Goal: Task Accomplishment & Management: Use online tool/utility

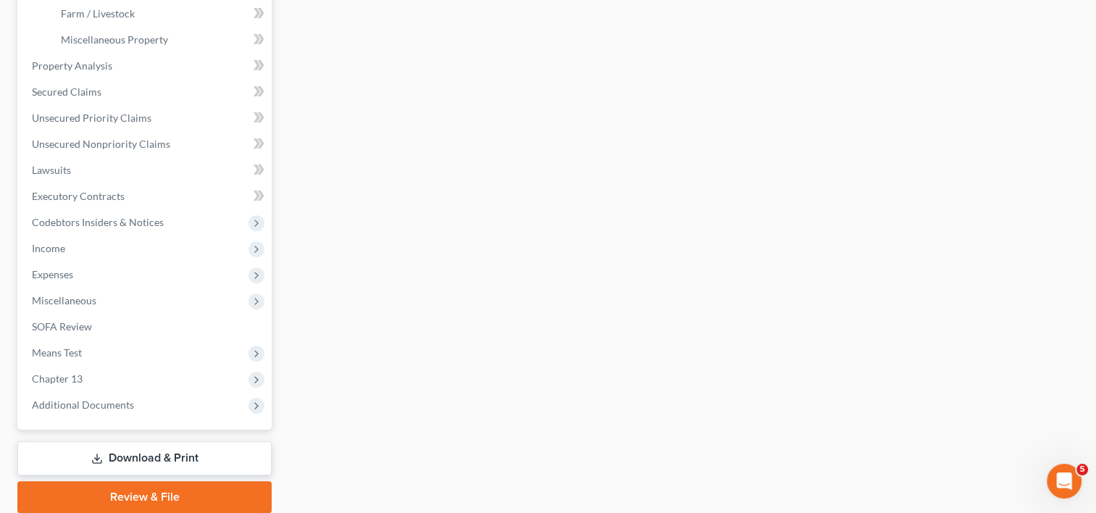
scroll to position [503, 0]
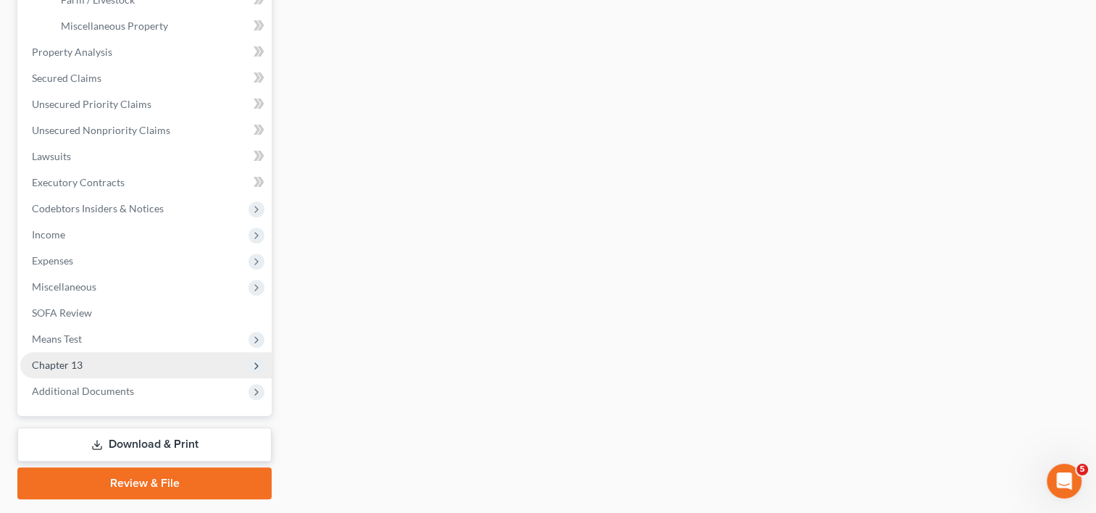
click at [60, 362] on span "Chapter 13" at bounding box center [57, 365] width 51 height 12
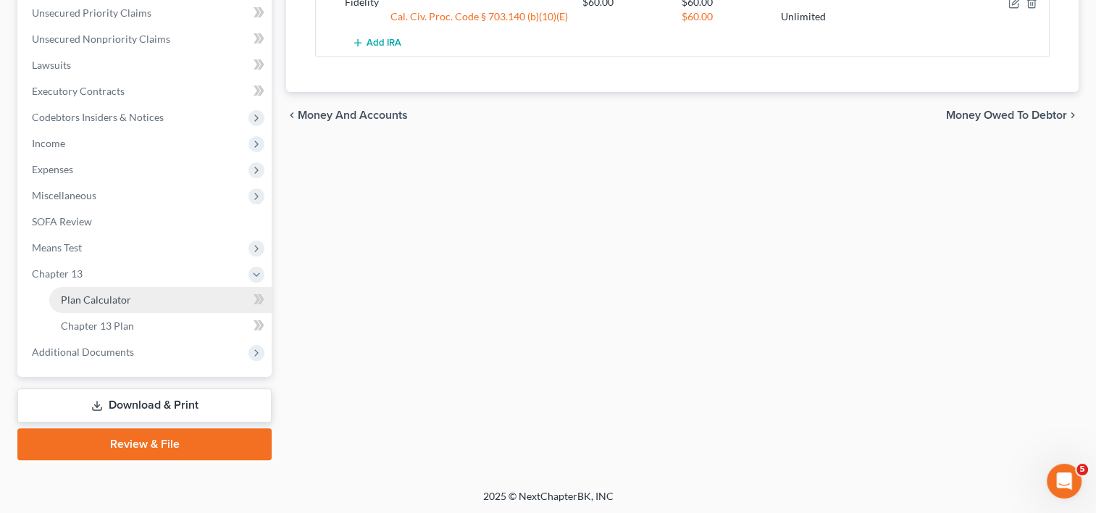
click at [128, 304] on span "Plan Calculator" at bounding box center [96, 299] width 70 height 12
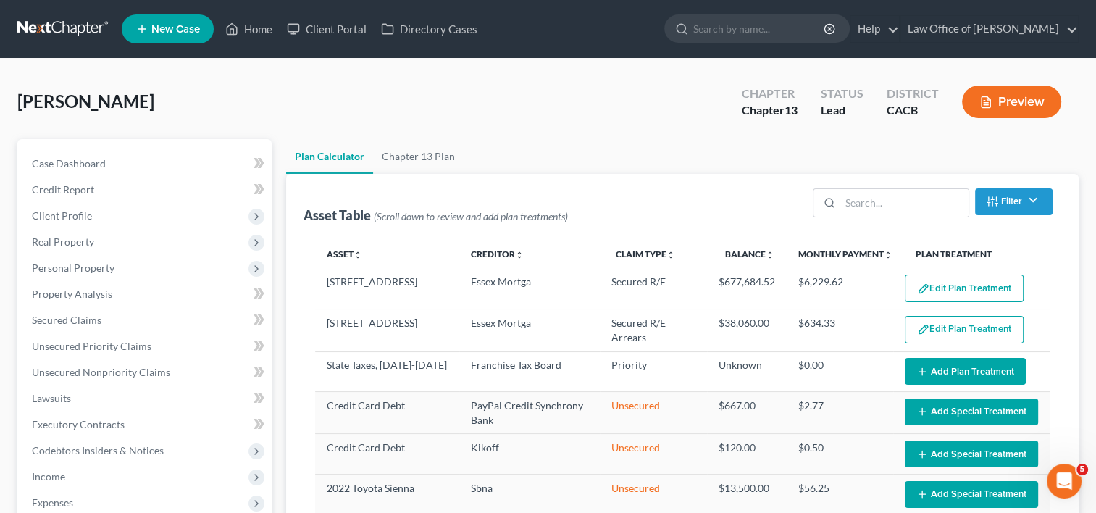
select select "59"
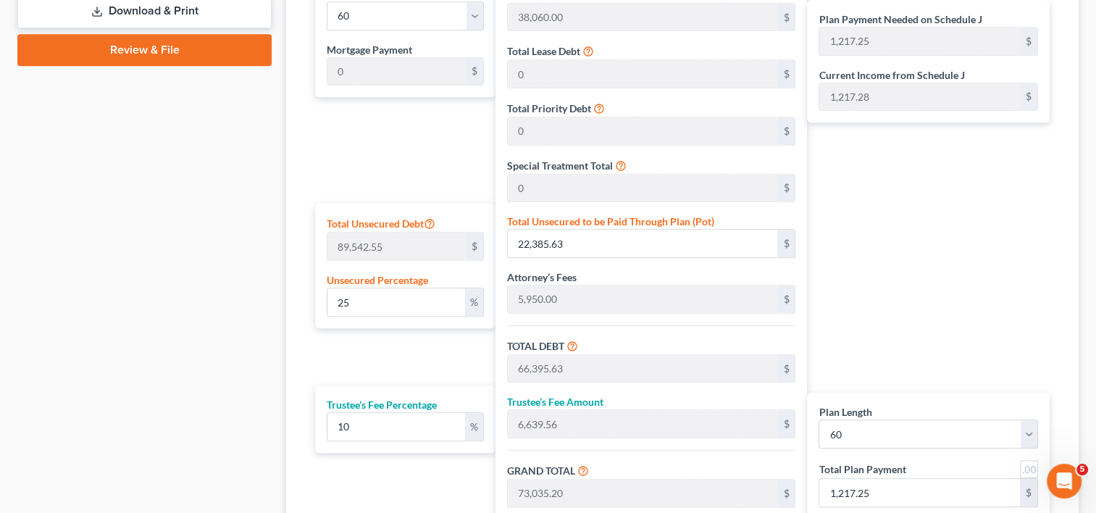
scroll to position [726, 0]
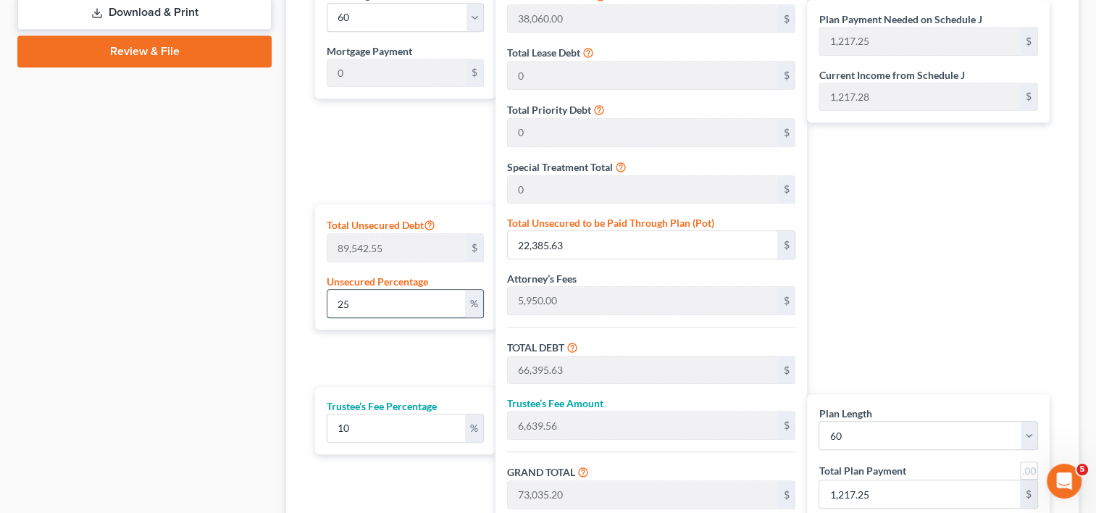
click at [365, 295] on input "25" at bounding box center [395, 304] width 137 height 28
type input "2"
type input "1,790.85"
type input "45,800.85"
type input "4,580.08"
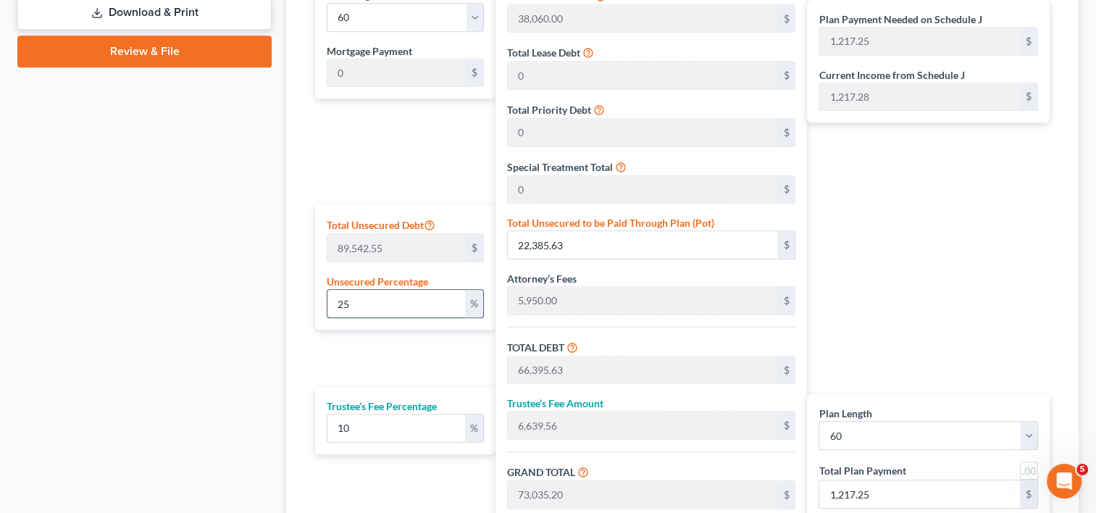
type input "50,380.93"
type input "839.68"
type input "44,010.00"
type input "4,401.00"
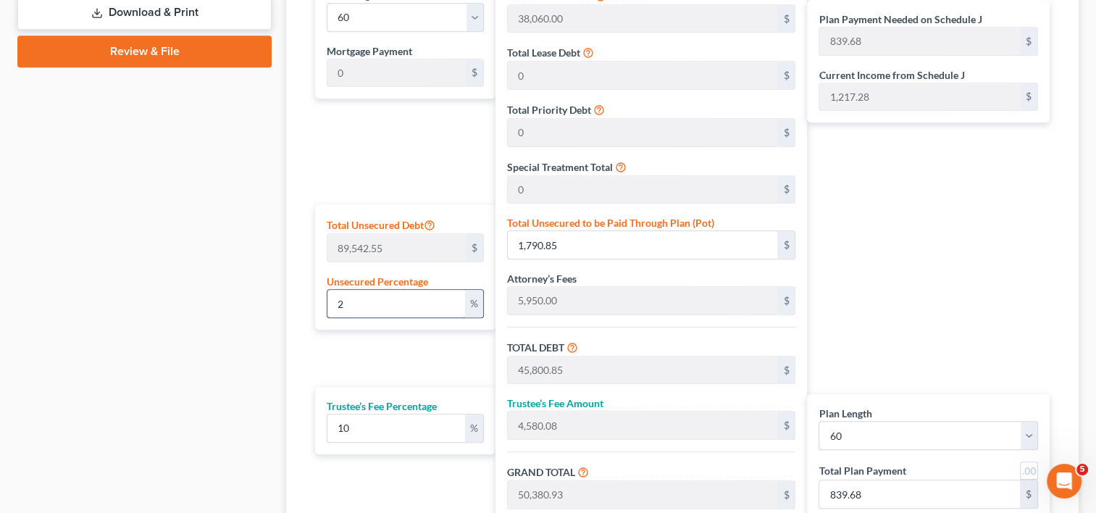
type input "48,411.00"
type input "806.85"
type input "0"
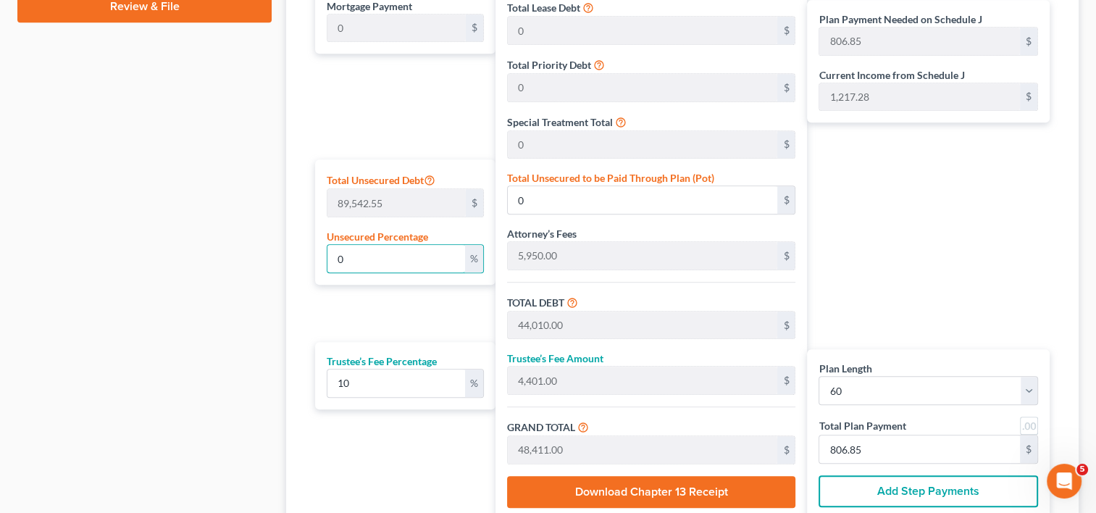
scroll to position [777, 0]
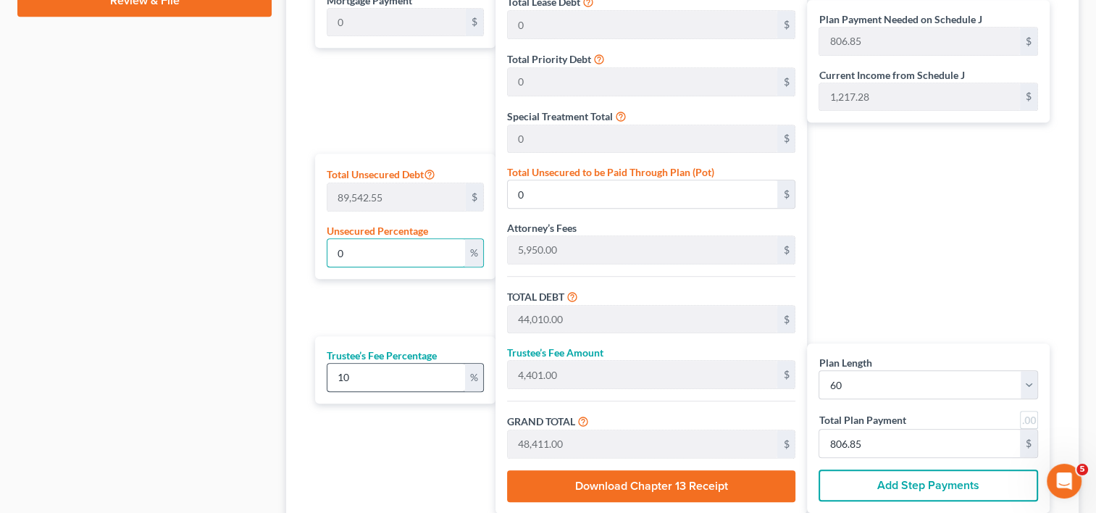
type input "0"
click at [382, 374] on input "10" at bounding box center [395, 378] width 137 height 28
type input "1"
type input "440.10"
type input "44,450.10"
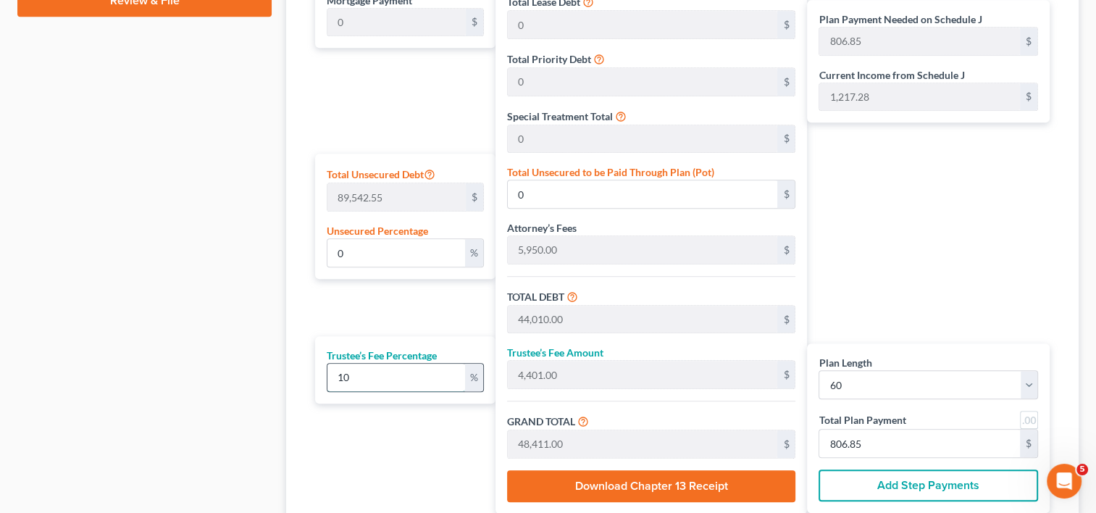
type input "740.83"
type input "11"
type input "4,841.10"
type input "48,851.10"
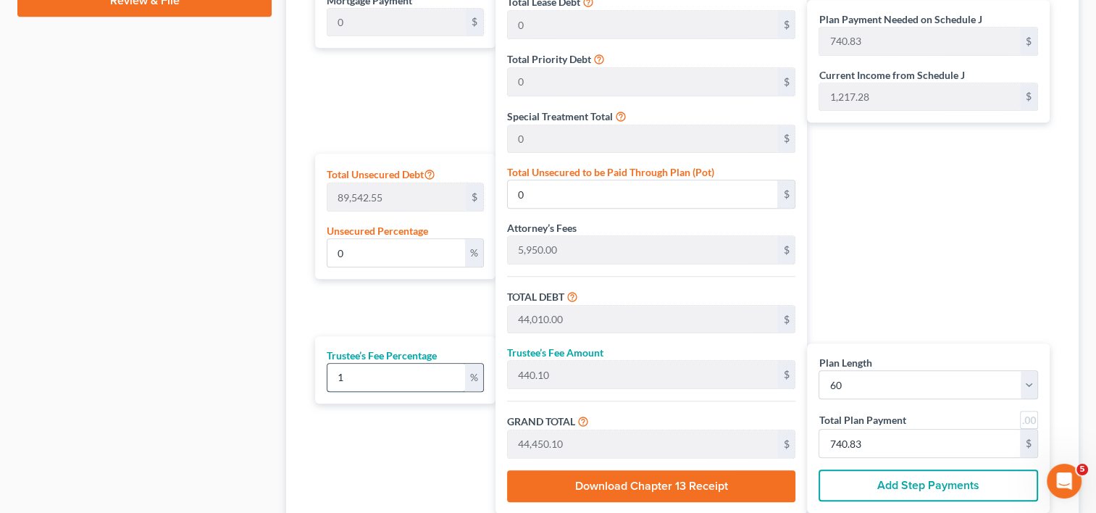
type input "814.18"
type input "11"
click at [982, 264] on div "Plan Payment Needed on Schedule J 814.18 $ Current Income from Schedule J 1,217…" at bounding box center [932, 219] width 250 height 588
click at [407, 359] on label "Trustee’s Fee Percentage" at bounding box center [382, 355] width 110 height 15
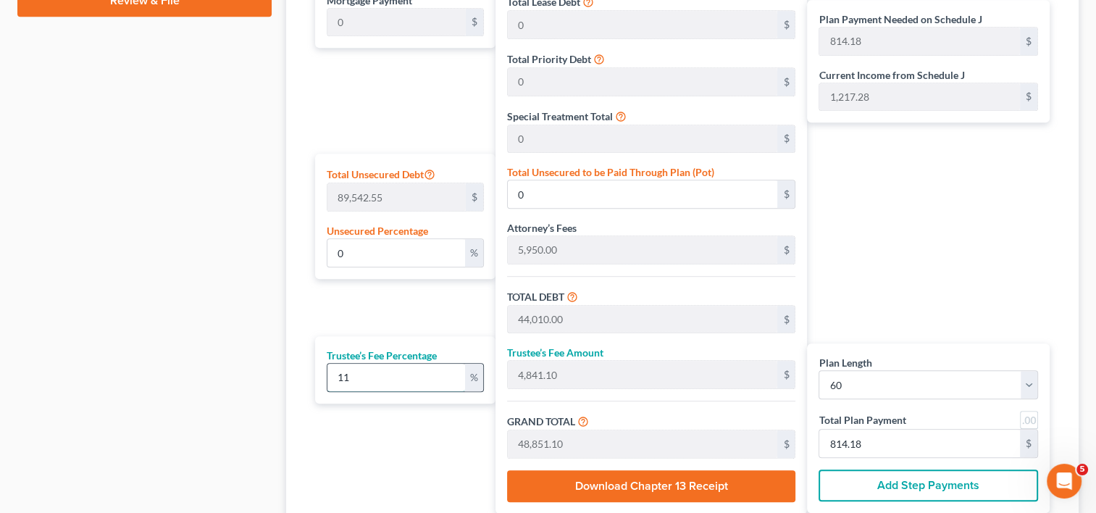
click at [409, 364] on input "11" at bounding box center [395, 378] width 137 height 28
click at [974, 272] on div "Plan Payment Needed on Schedule J 814.18 $ Current Income from Schedule J 1,217…" at bounding box center [932, 219] width 250 height 588
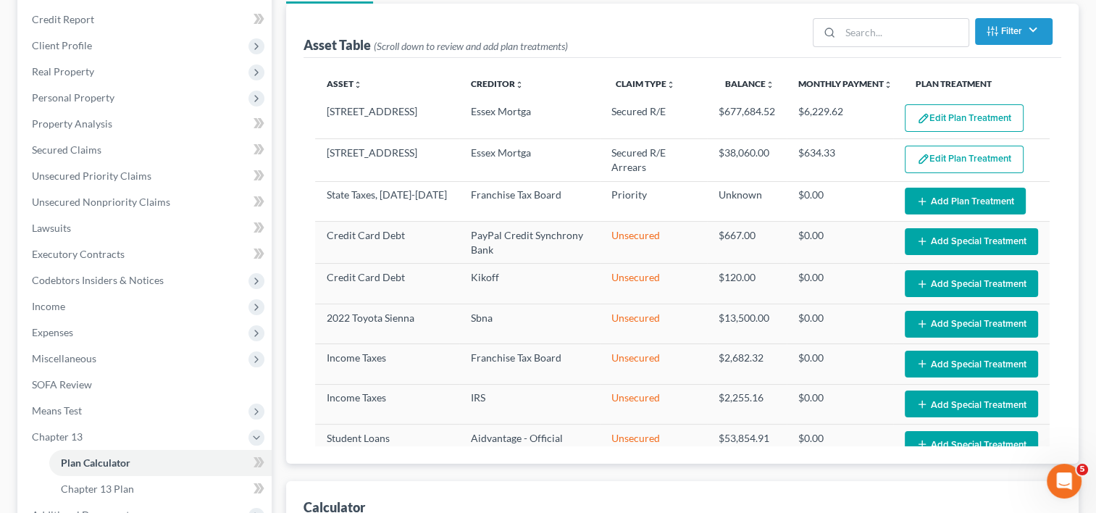
scroll to position [165, 0]
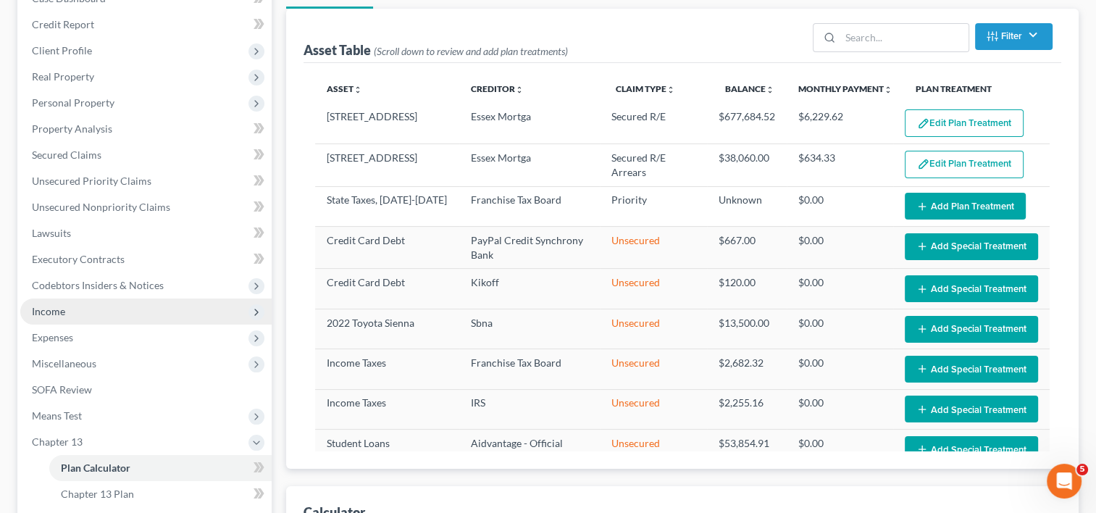
click at [90, 314] on span "Income" at bounding box center [145, 312] width 251 height 26
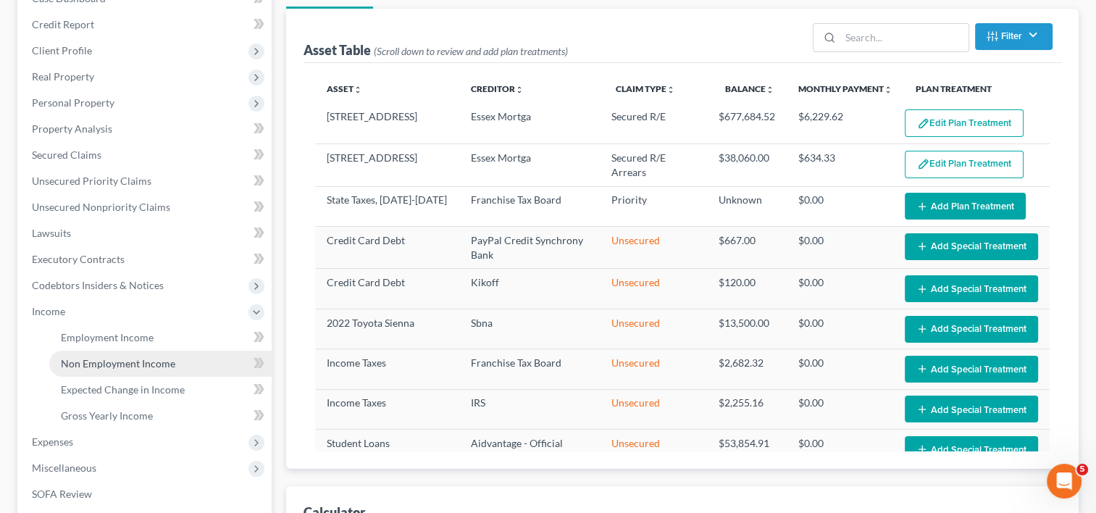
drag, startPoint x: 118, startPoint y: 365, endPoint x: 85, endPoint y: 367, distance: 33.4
click at [85, 367] on span "Non Employment Income" at bounding box center [118, 363] width 114 height 12
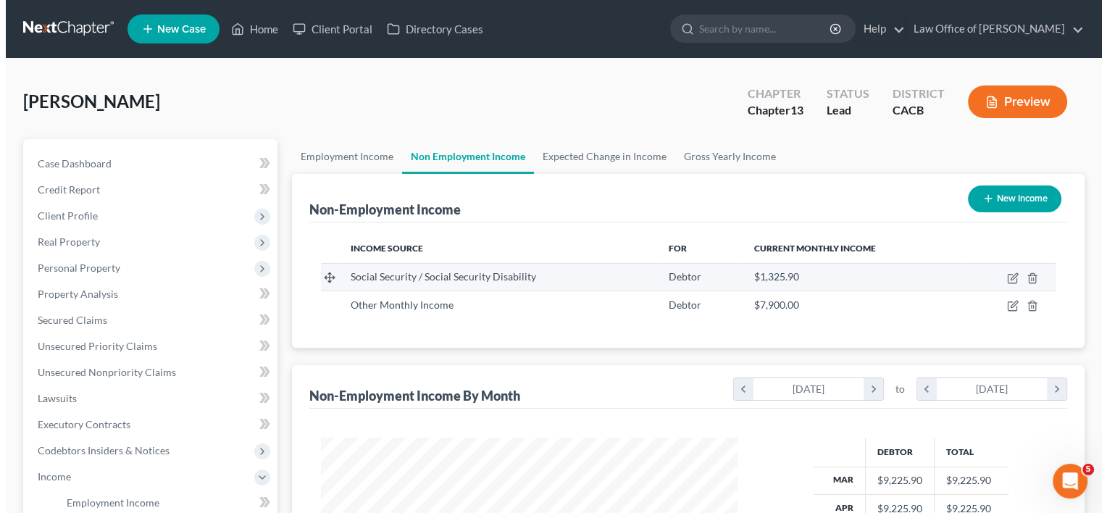
scroll to position [258, 446]
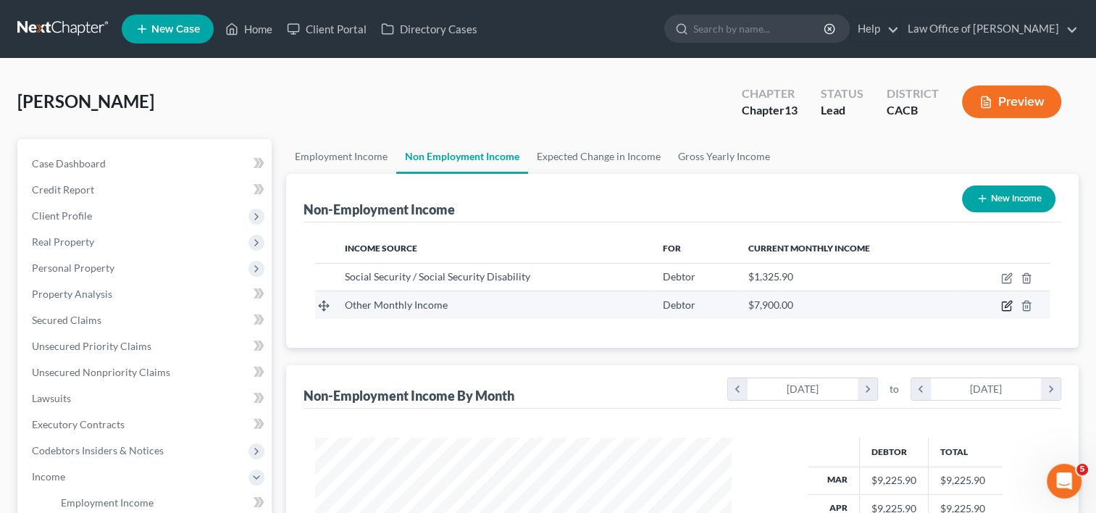
click at [1001, 304] on icon "button" at bounding box center [1007, 306] width 12 height 12
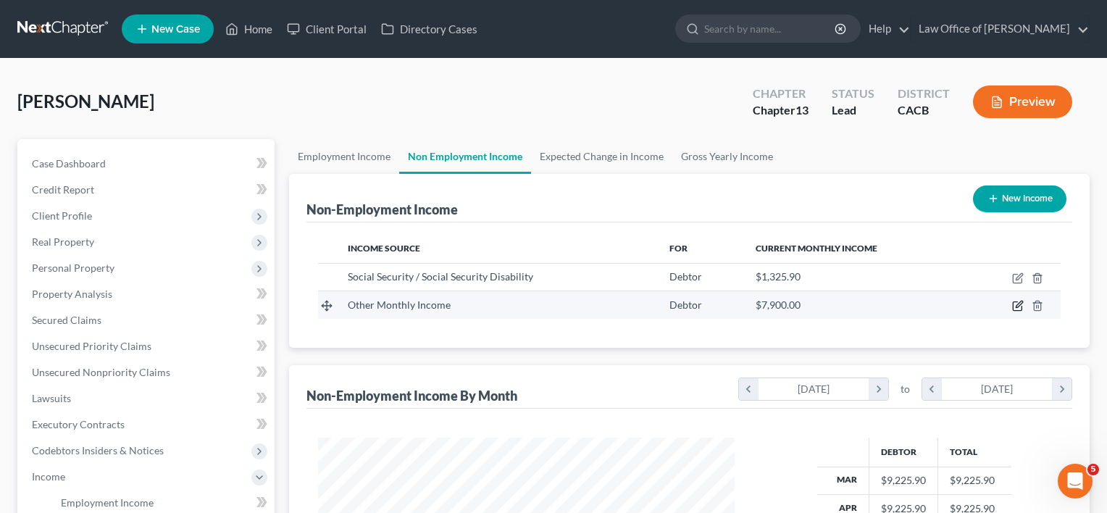
select select "13"
select select "0"
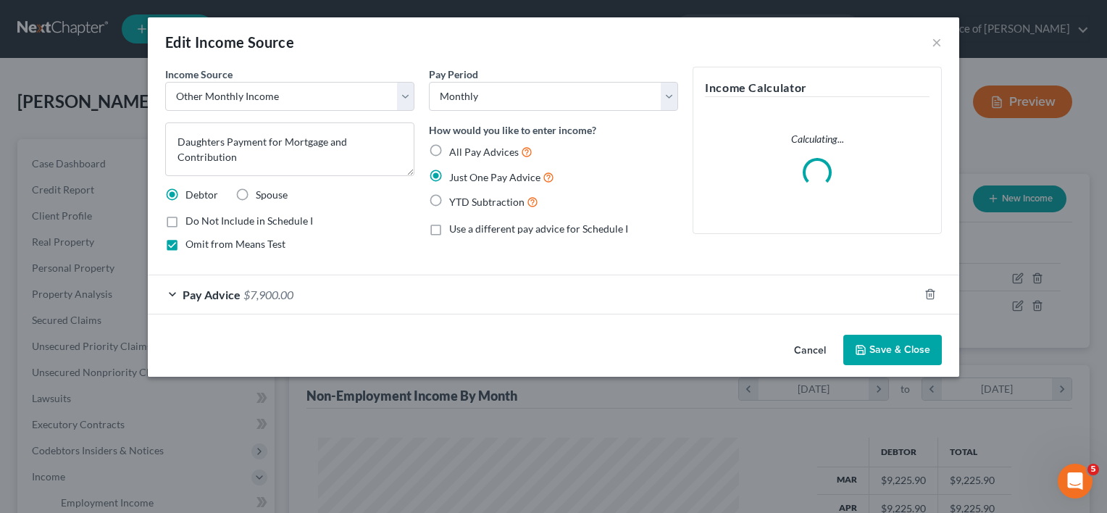
click at [235, 295] on span "Pay Advice" at bounding box center [212, 295] width 58 height 14
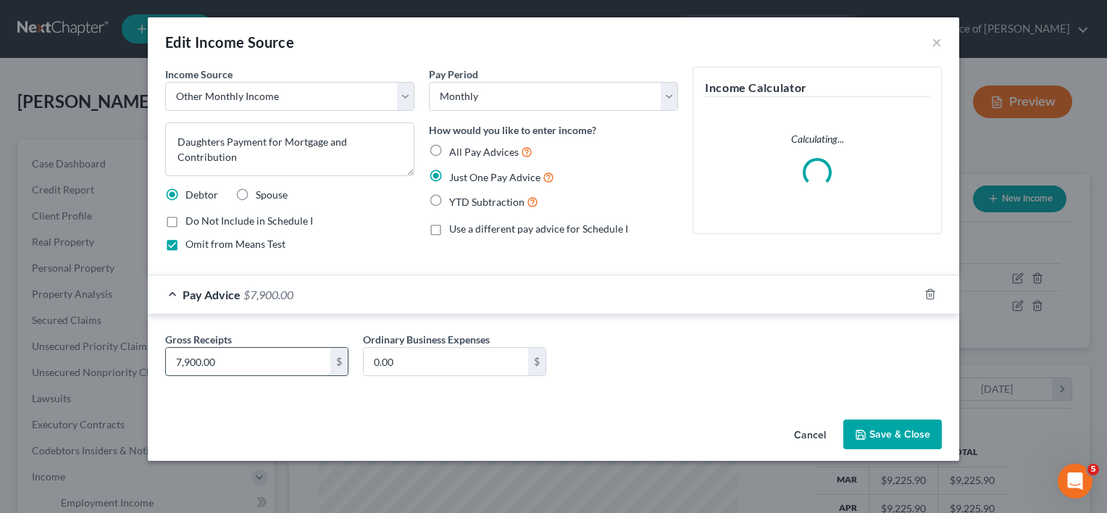
click at [233, 359] on input "7,900.00" at bounding box center [248, 362] width 164 height 28
type input "7,500"
click at [919, 432] on button "Save & Close" at bounding box center [892, 435] width 99 height 30
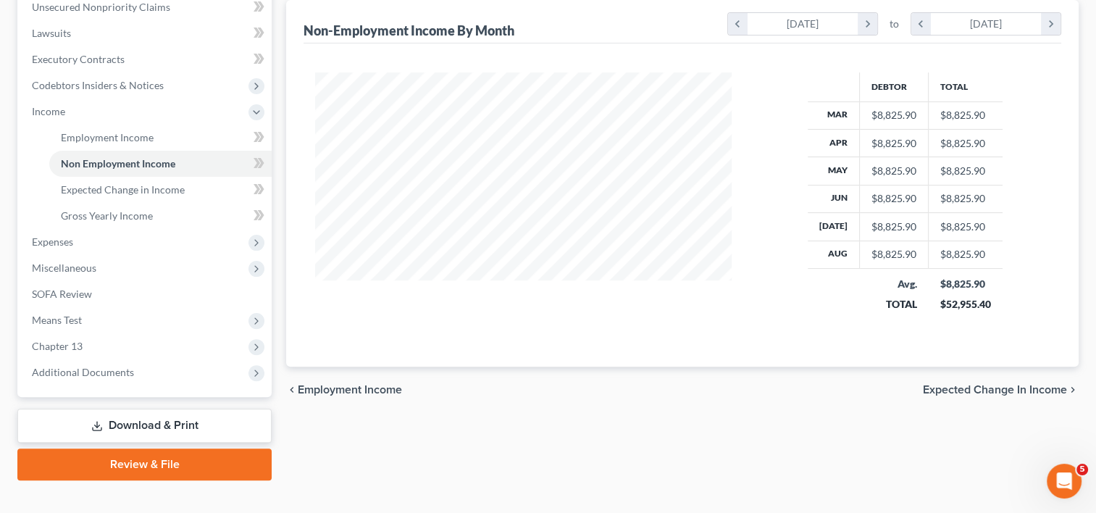
scroll to position [386, 0]
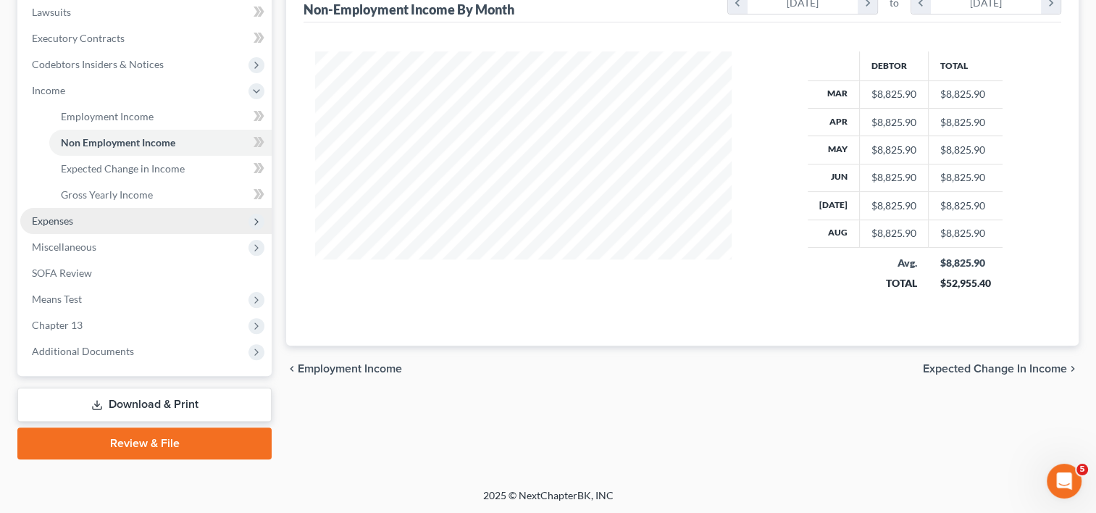
click at [59, 215] on span "Expenses" at bounding box center [52, 220] width 41 height 12
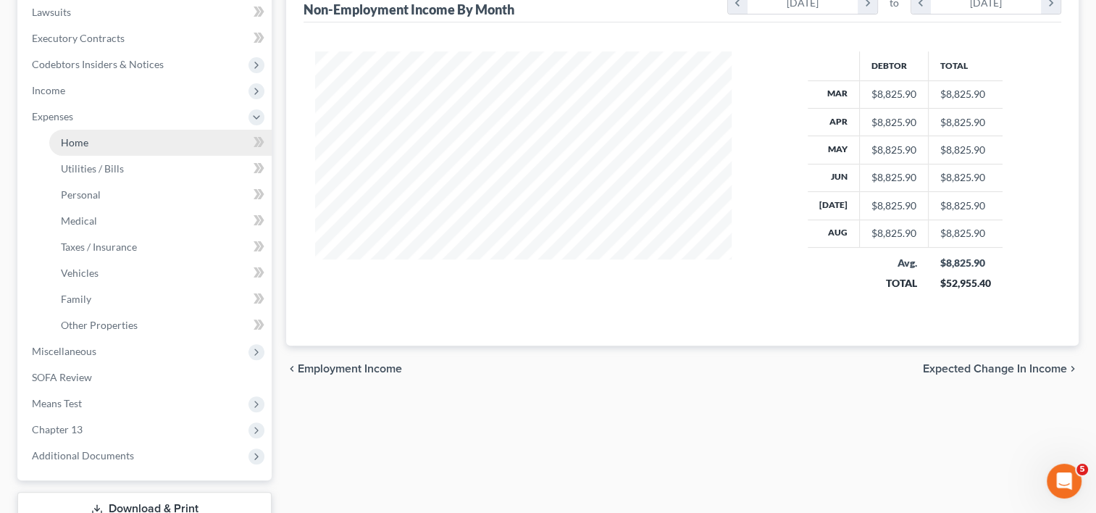
click at [75, 141] on span "Home" at bounding box center [75, 142] width 28 height 12
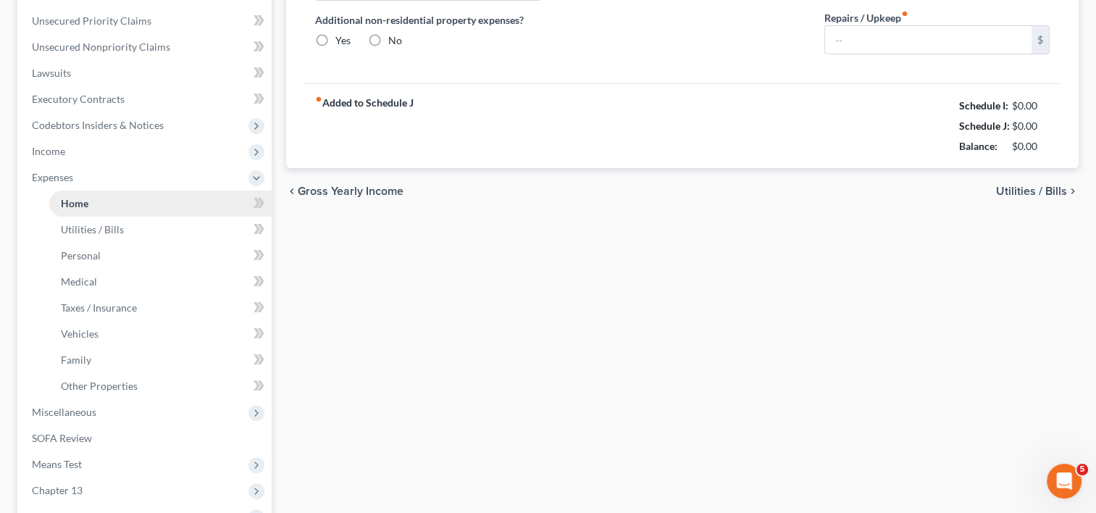
type input "200.00"
radio input "true"
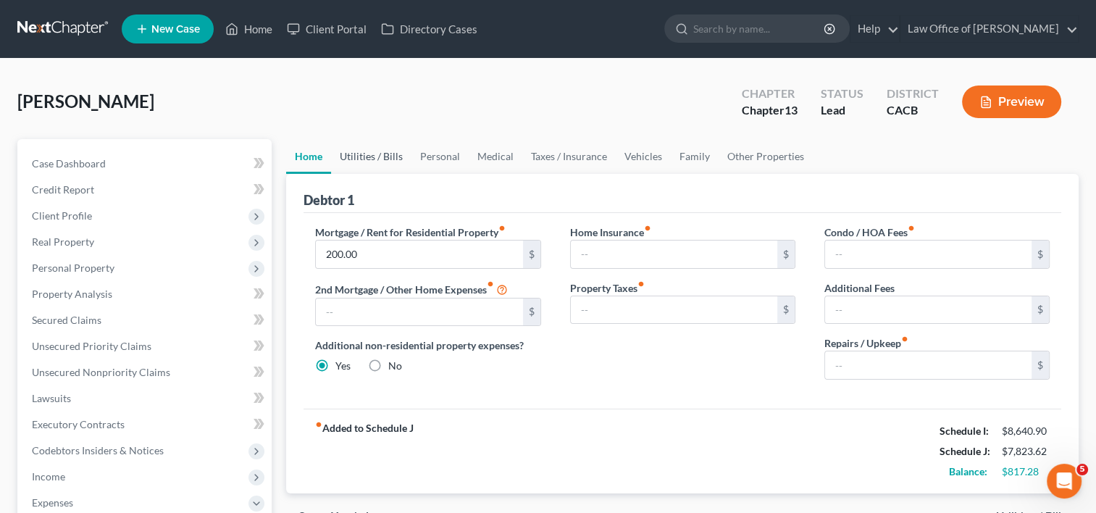
click at [363, 159] on link "Utilities / Bills" at bounding box center [371, 156] width 80 height 35
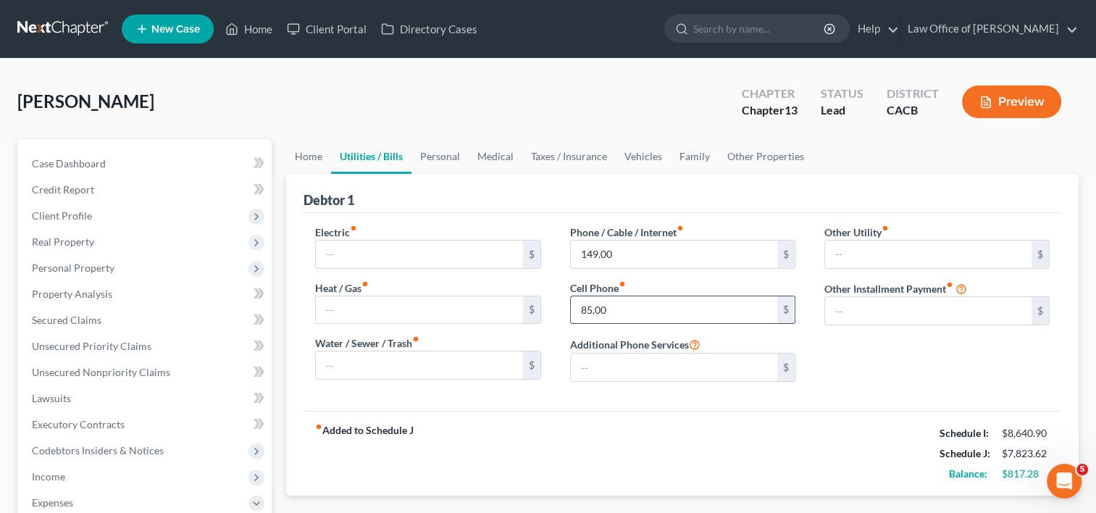
click at [632, 310] on input "85.00" at bounding box center [674, 310] width 206 height 28
type input "87"
click at [447, 157] on link "Personal" at bounding box center [440, 156] width 57 height 35
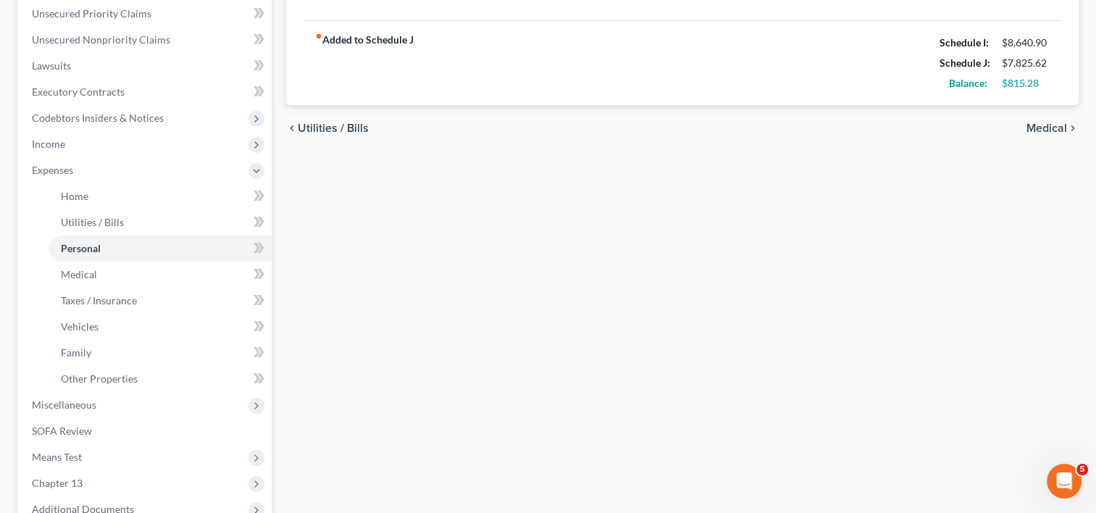
scroll to position [334, 0]
click at [104, 400] on span "Miscellaneous" at bounding box center [145, 404] width 251 height 26
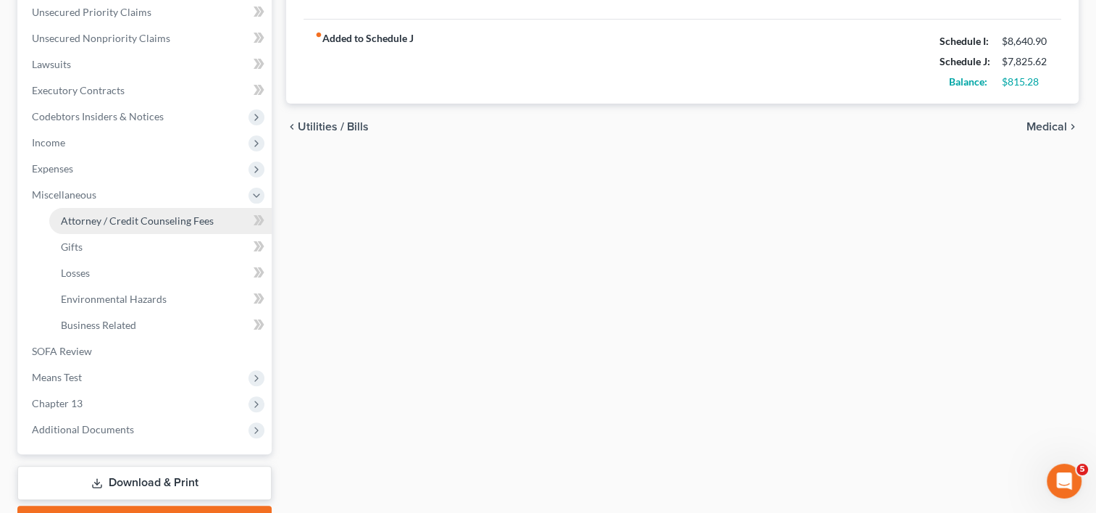
click at [143, 217] on span "Attorney / Credit Counseling Fees" at bounding box center [137, 220] width 153 height 12
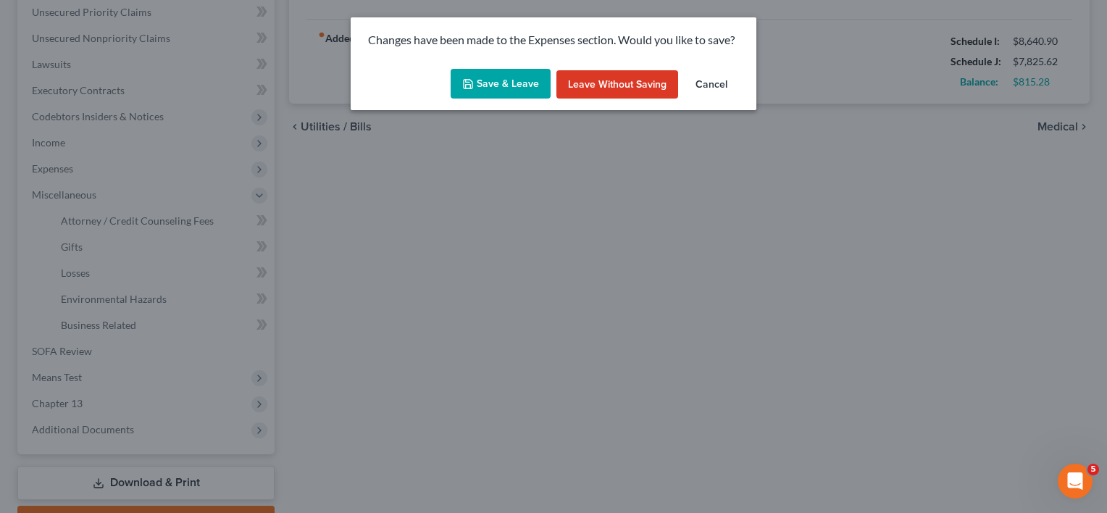
click at [501, 94] on button "Save & Leave" at bounding box center [501, 84] width 100 height 30
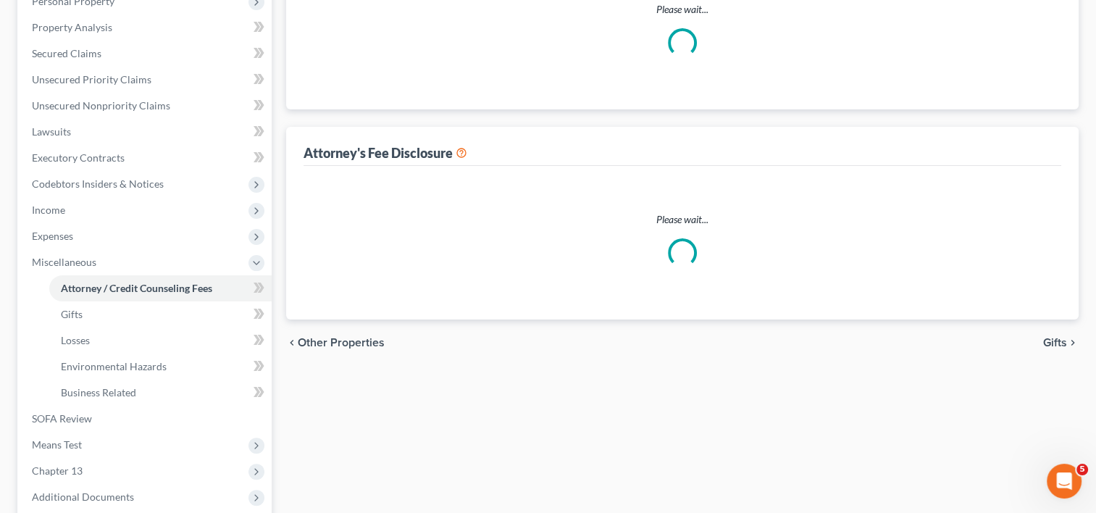
select select "0"
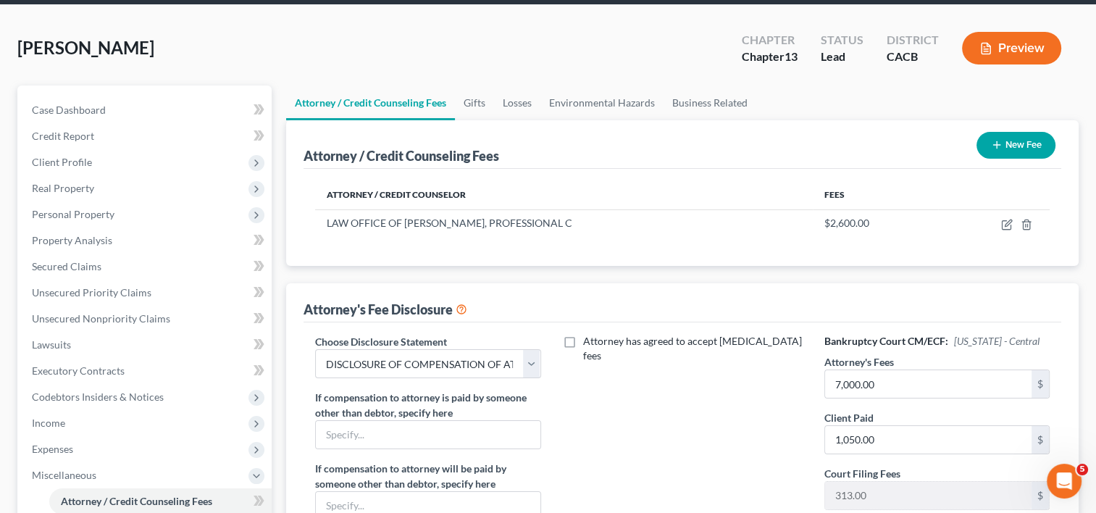
scroll to position [57, 0]
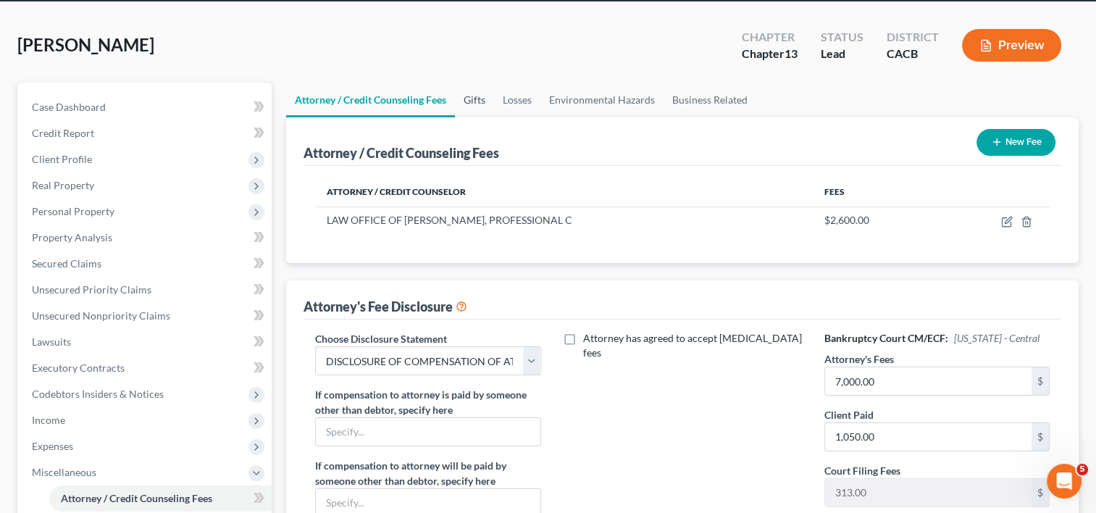
click at [472, 97] on link "Gifts" at bounding box center [474, 100] width 39 height 35
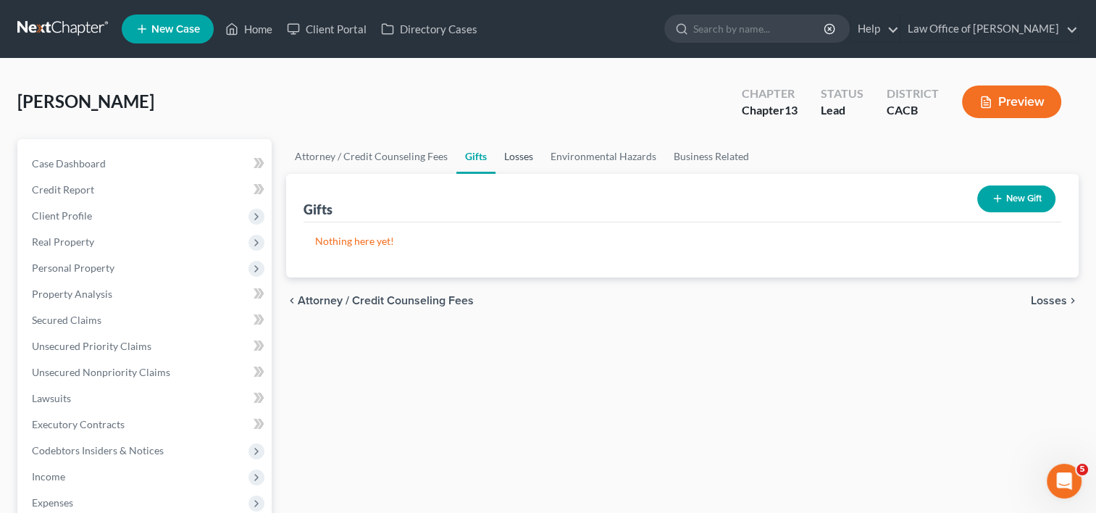
click at [509, 149] on link "Losses" at bounding box center [519, 156] width 46 height 35
click at [593, 157] on link "Environmental Hazards" at bounding box center [603, 156] width 123 height 35
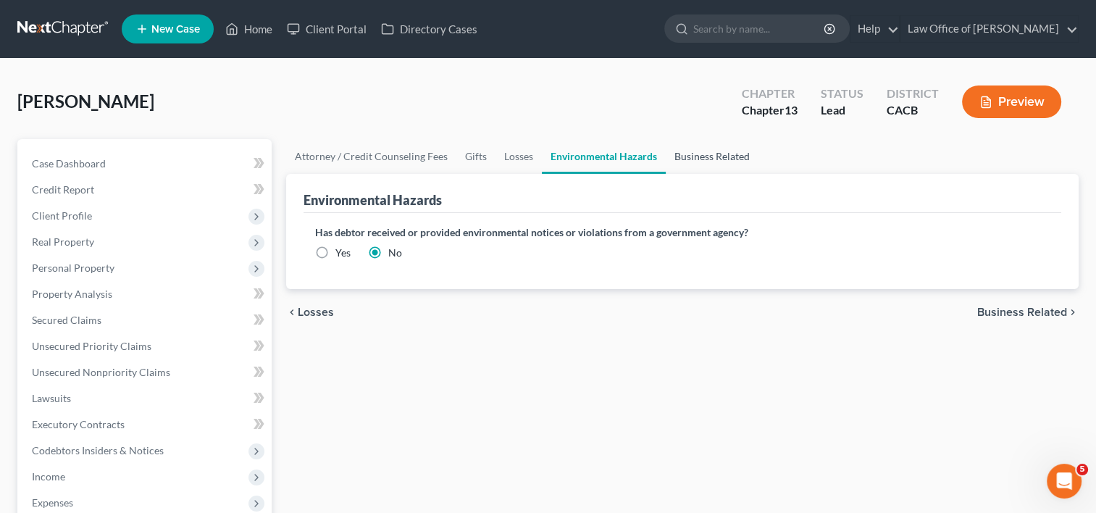
click at [696, 157] on link "Business Related" at bounding box center [712, 156] width 93 height 35
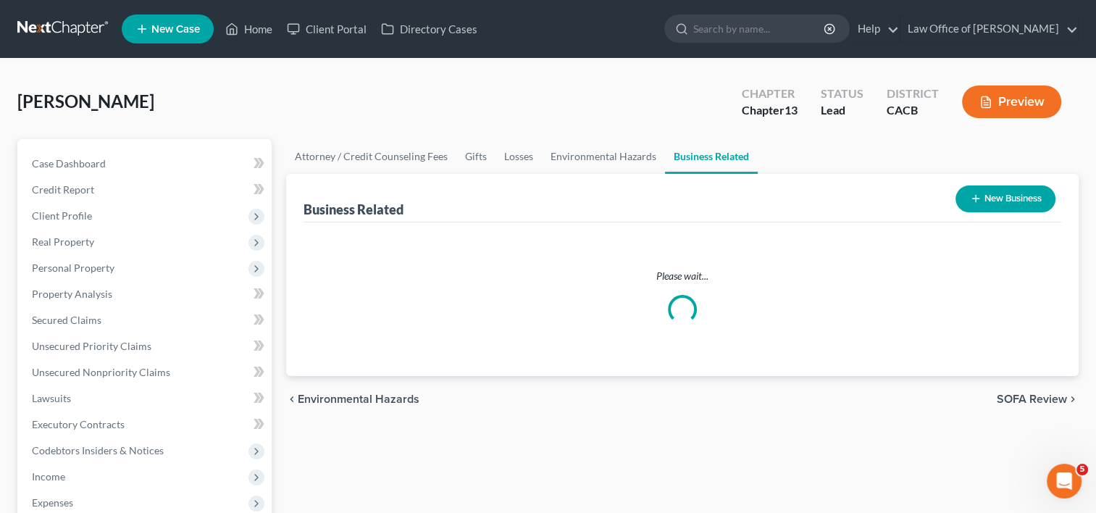
click at [696, 157] on link "Business Related" at bounding box center [711, 156] width 93 height 35
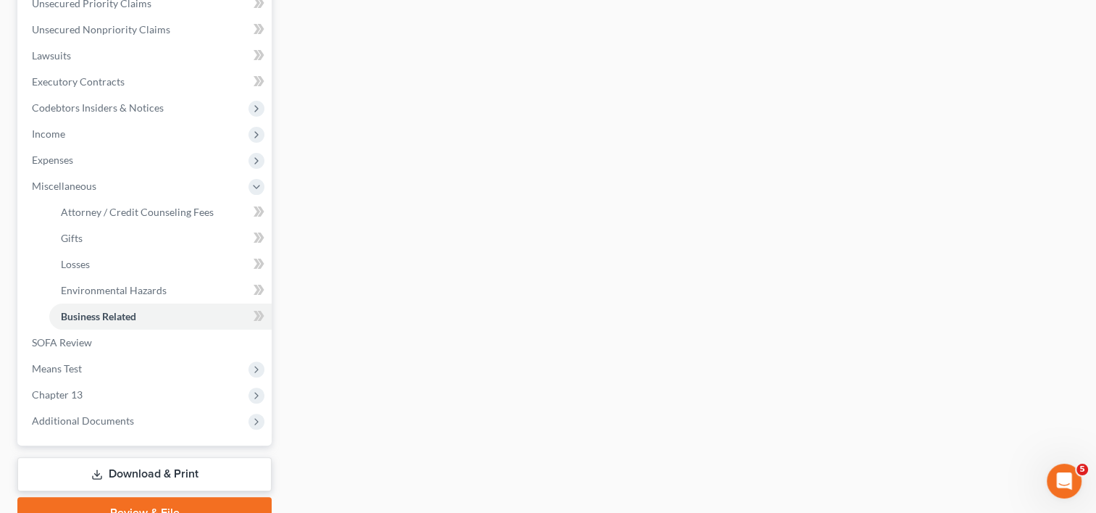
scroll to position [412, 0]
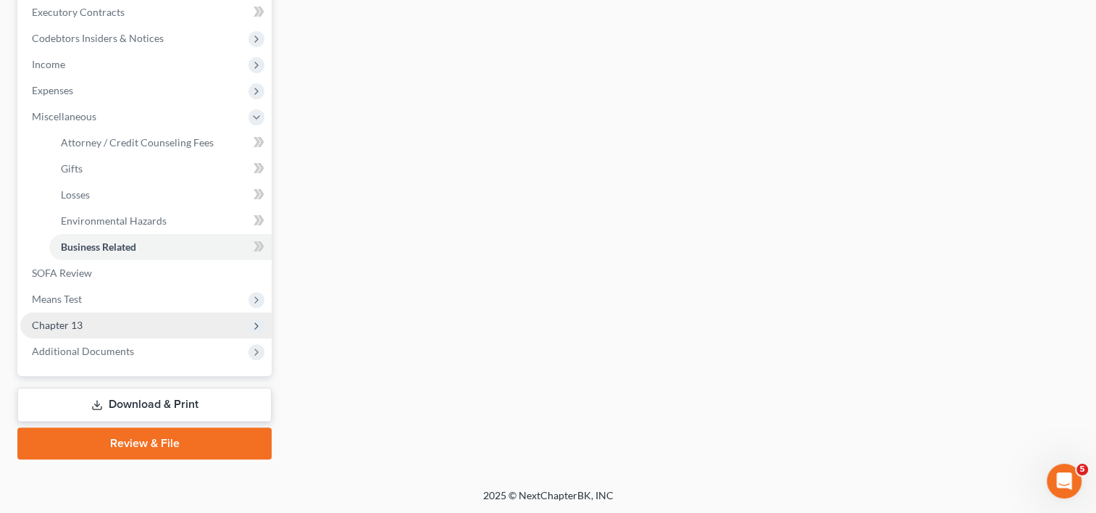
click at [56, 325] on span "Chapter 13" at bounding box center [57, 325] width 51 height 12
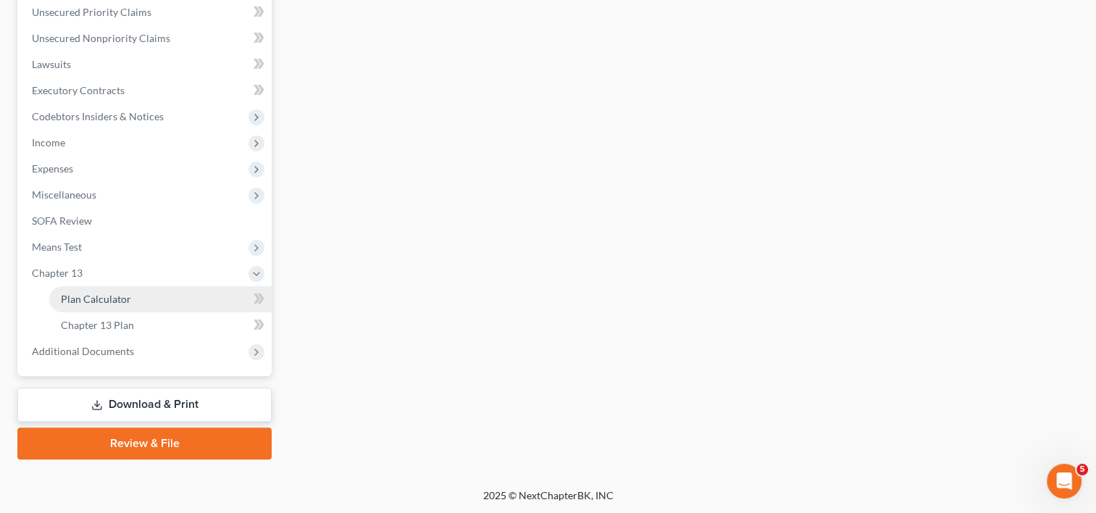
click at [116, 298] on span "Plan Calculator" at bounding box center [96, 299] width 70 height 12
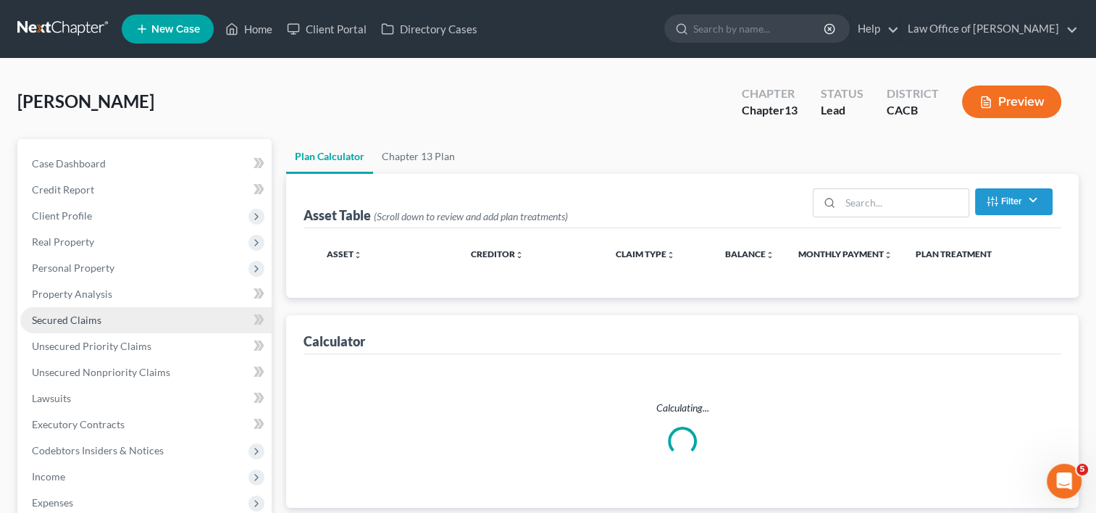
select select "59"
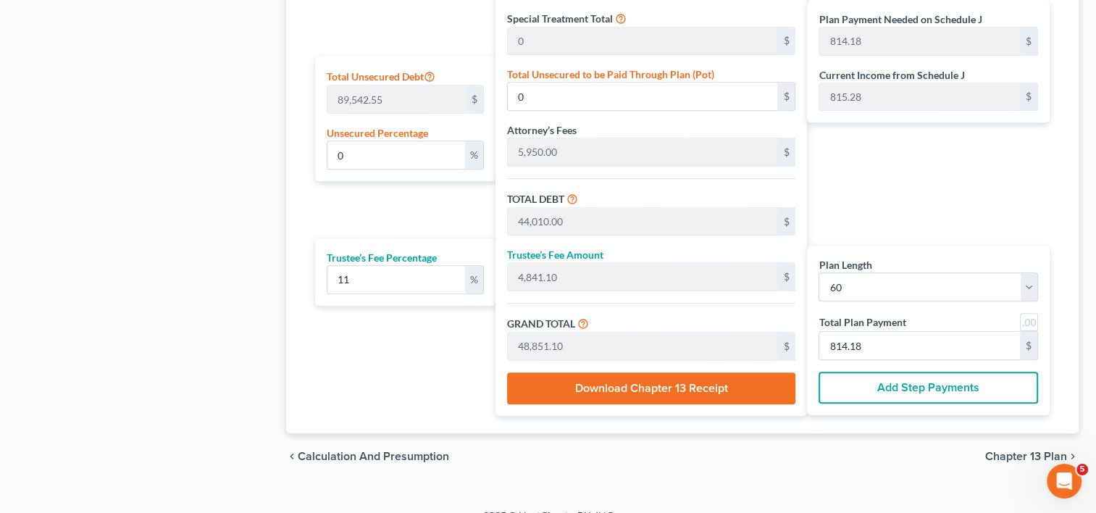
scroll to position [895, 0]
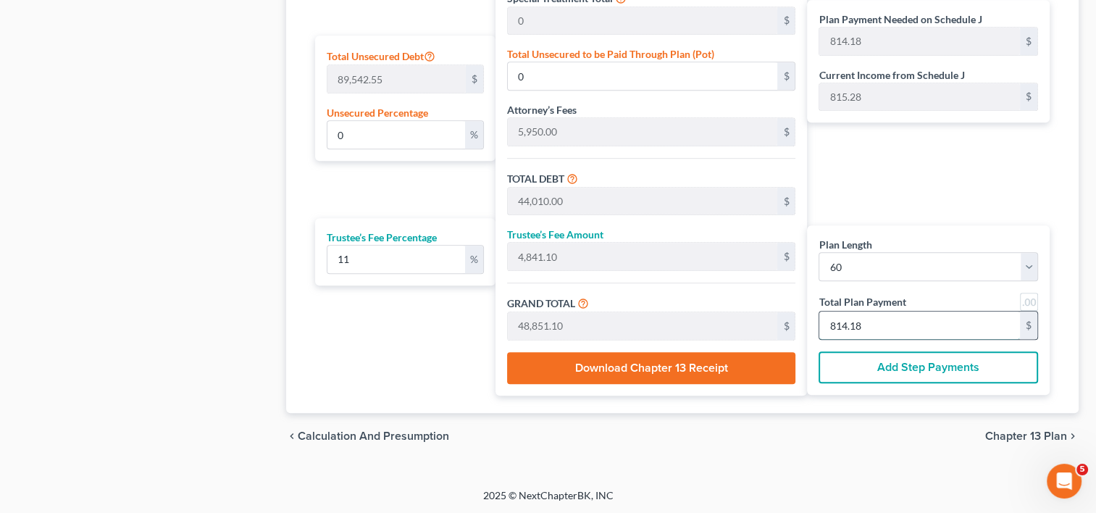
click at [885, 325] on input "814.18" at bounding box center [919, 326] width 201 height 28
type input "432.43"
type input "47.56"
type input "480.00"
type input "8"
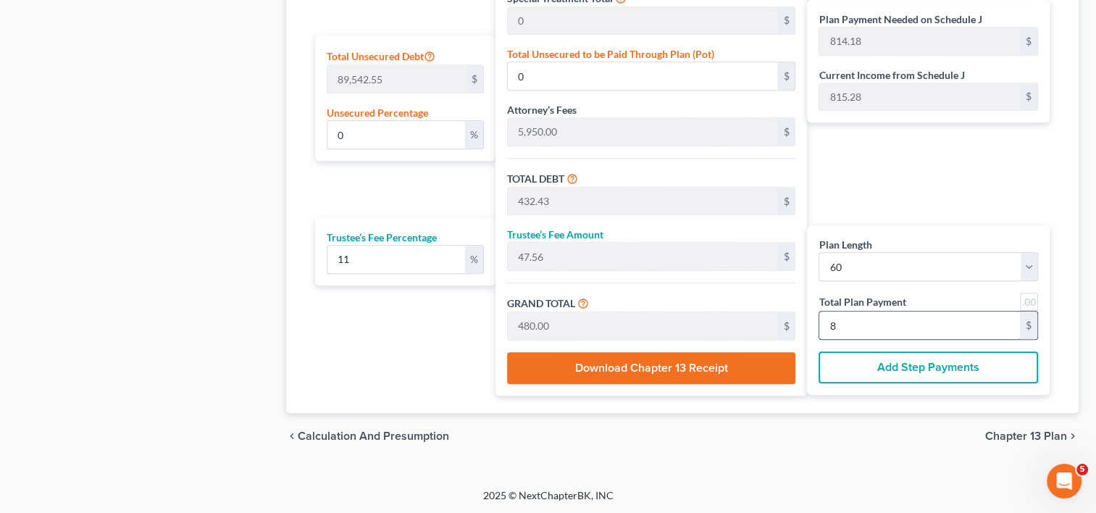
type input "4,378.37"
type input "481.62"
type input "4,860.00"
type input "81"
type input "0.05"
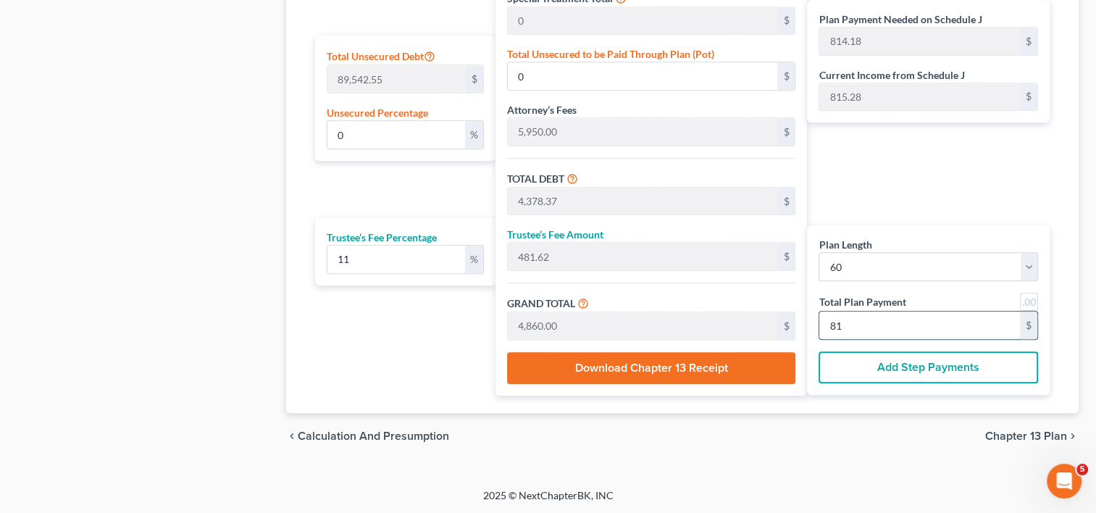
type input "44.05"
type input "44,054.05"
type input "4,845.94"
type input "48,900.00"
type input "815.00"
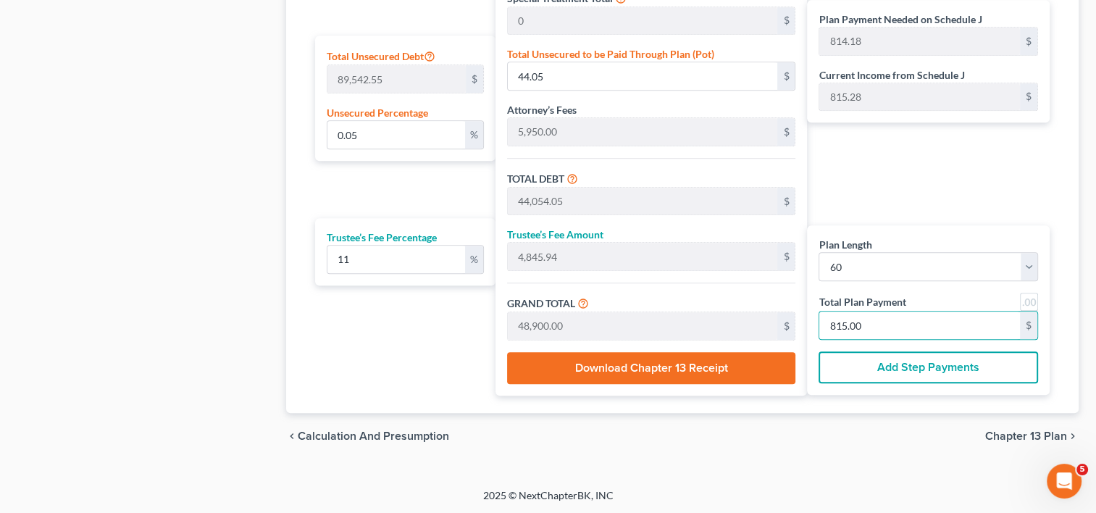
click at [396, 182] on div "Plan Length 1 2 3 4 5 6 7 8 9 10 11 12 13 14 15 16 17 18 19 20 21 22 23 24 25 2…" at bounding box center [401, 101] width 187 height 588
click at [1011, 435] on span "Chapter 13 Plan" at bounding box center [1026, 436] width 82 height 12
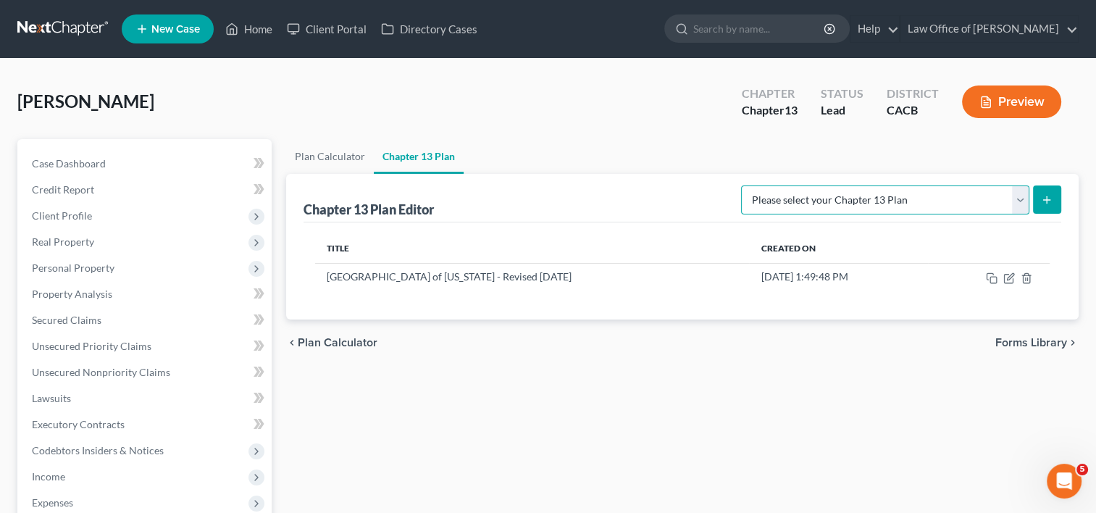
click at [985, 204] on select "Please select your Chapter 13 Plan [GEOGRAPHIC_DATA] of [US_STATE] - Effective …" at bounding box center [885, 199] width 288 height 29
select select "1"
click at [772, 185] on select "Please select your Chapter 13 Plan [GEOGRAPHIC_DATA] of [US_STATE] - Effective …" at bounding box center [885, 199] width 288 height 29
click at [1048, 197] on icon "submit" at bounding box center [1047, 200] width 12 height 12
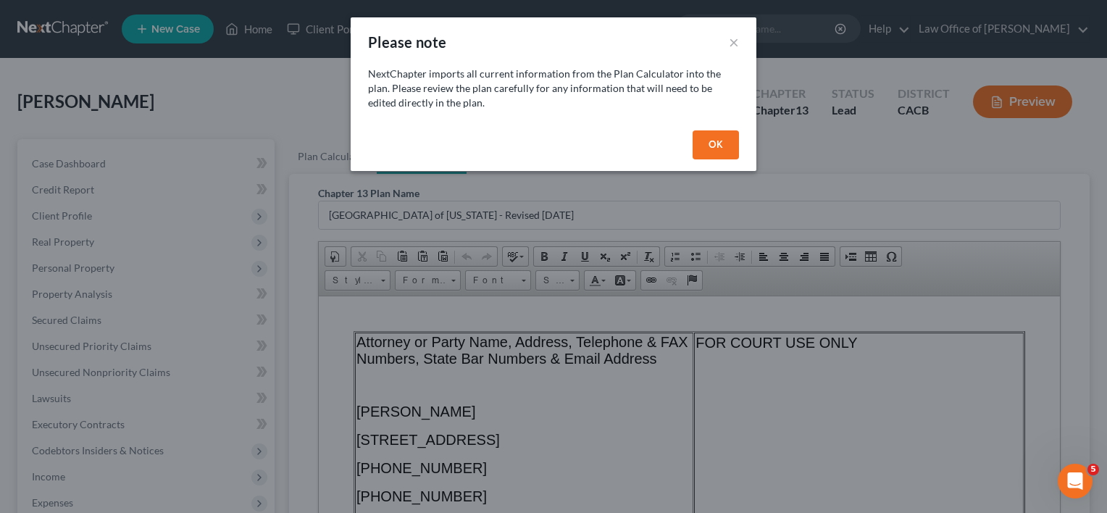
click at [725, 142] on button "OK" at bounding box center [716, 144] width 46 height 29
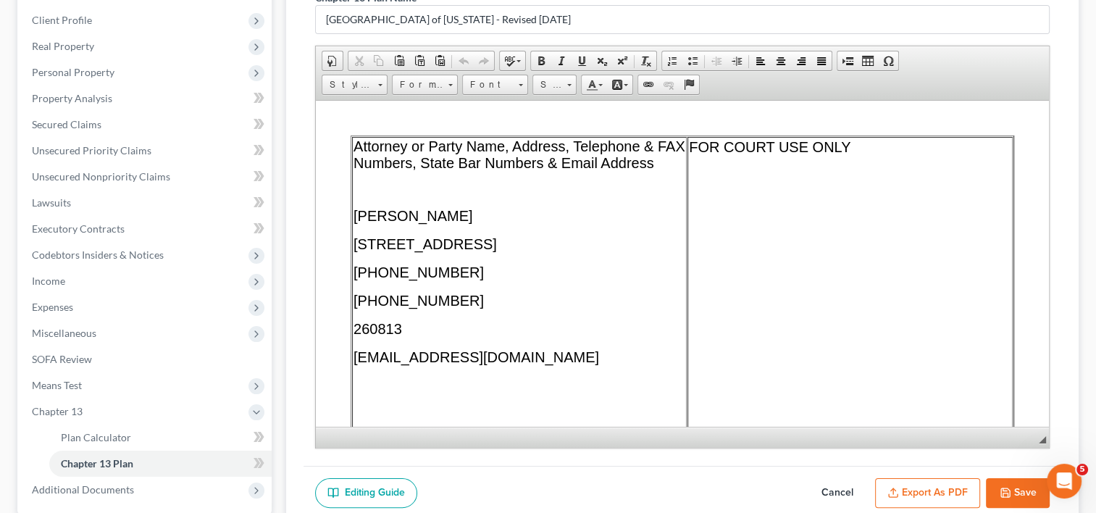
scroll to position [197, 0]
click at [497, 250] on span "[STREET_ADDRESS]" at bounding box center [425, 242] width 143 height 16
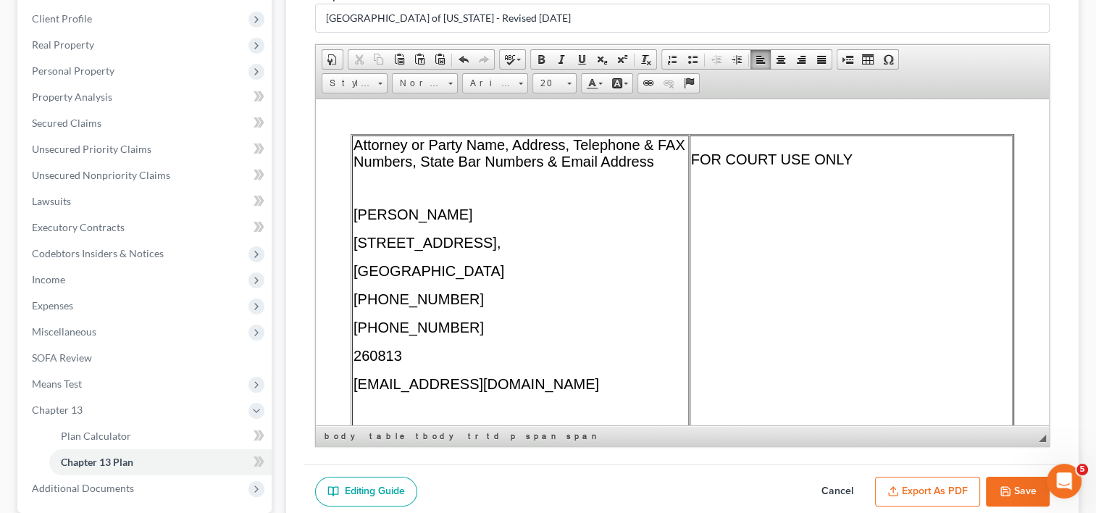
click at [435, 160] on p "Attorney or Party Name, Address, Telephone & FAX Numbers, State Bar Numbers & E…" at bounding box center [521, 152] width 334 height 33
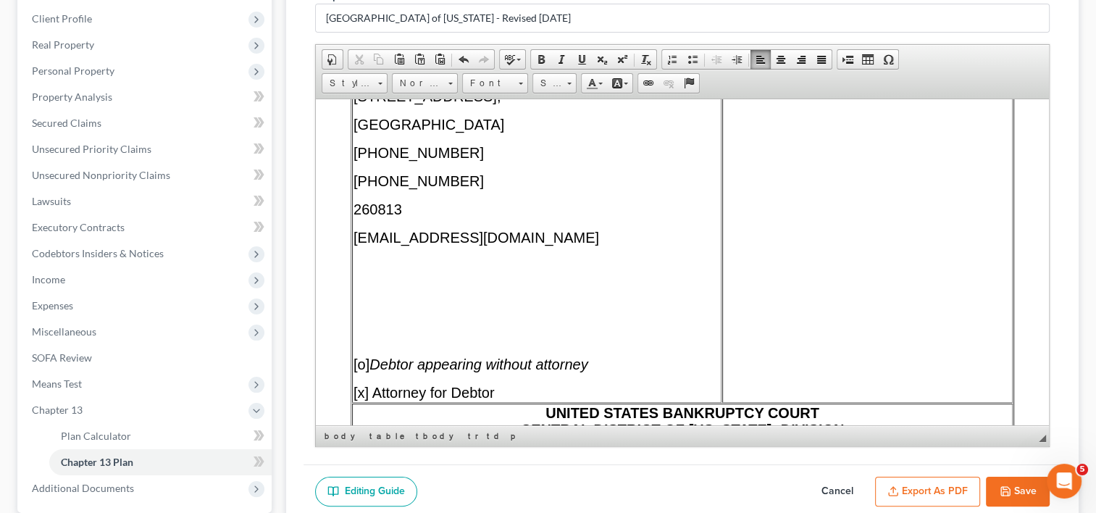
scroll to position [157, 0]
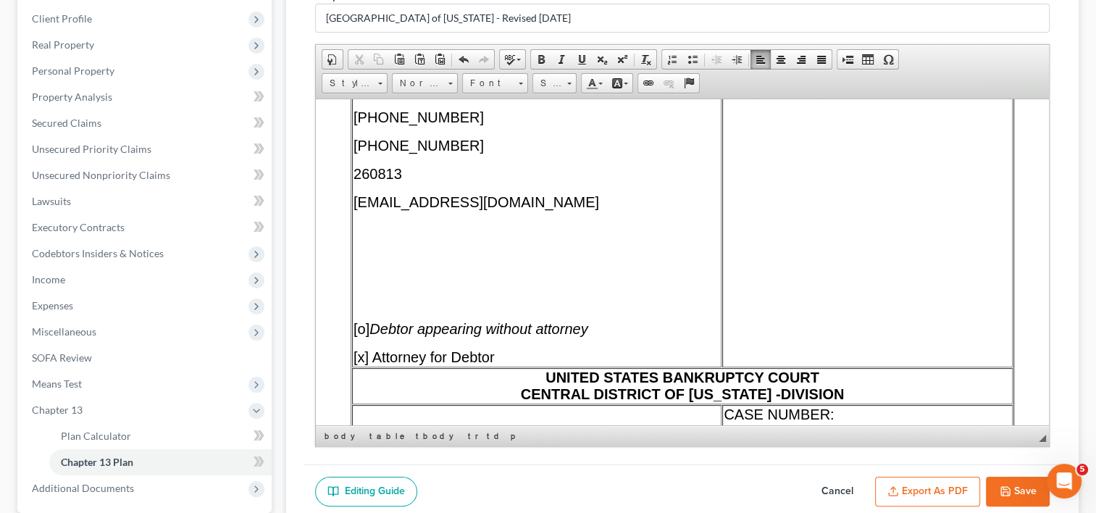
click at [511, 206] on p "[EMAIL_ADDRESS][DOMAIN_NAME]" at bounding box center [537, 201] width 367 height 17
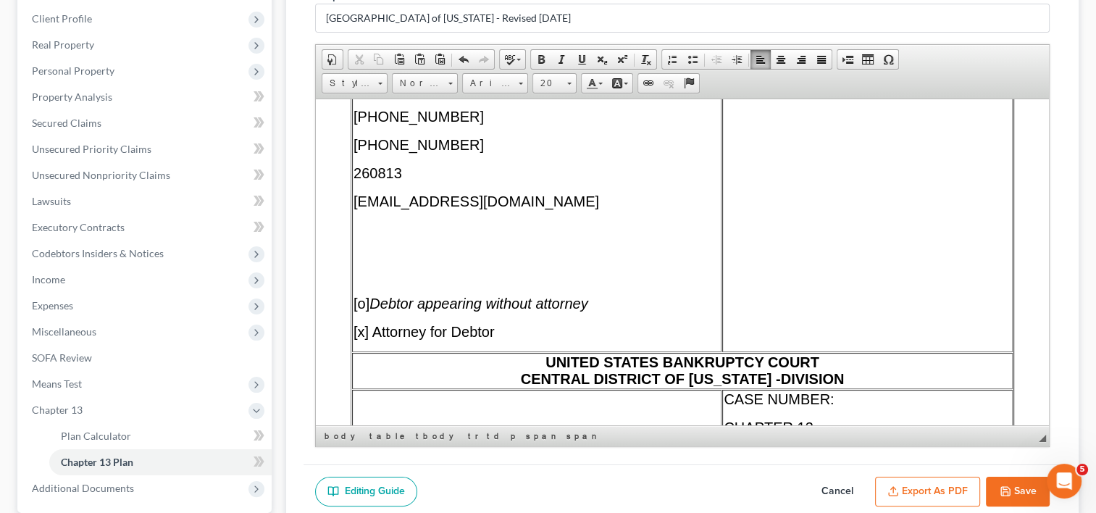
click at [778, 382] on span "UNITED STATES BANKRUPTCY COURT CENTRAL DISTRICT OF [US_STATE] - DIVISION" at bounding box center [683, 370] width 324 height 33
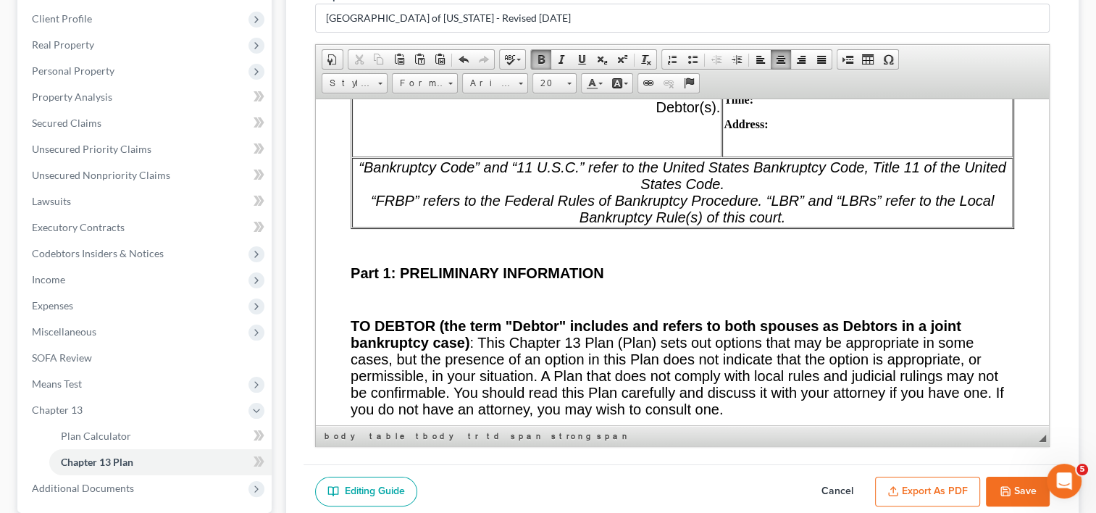
scroll to position [1065, 0]
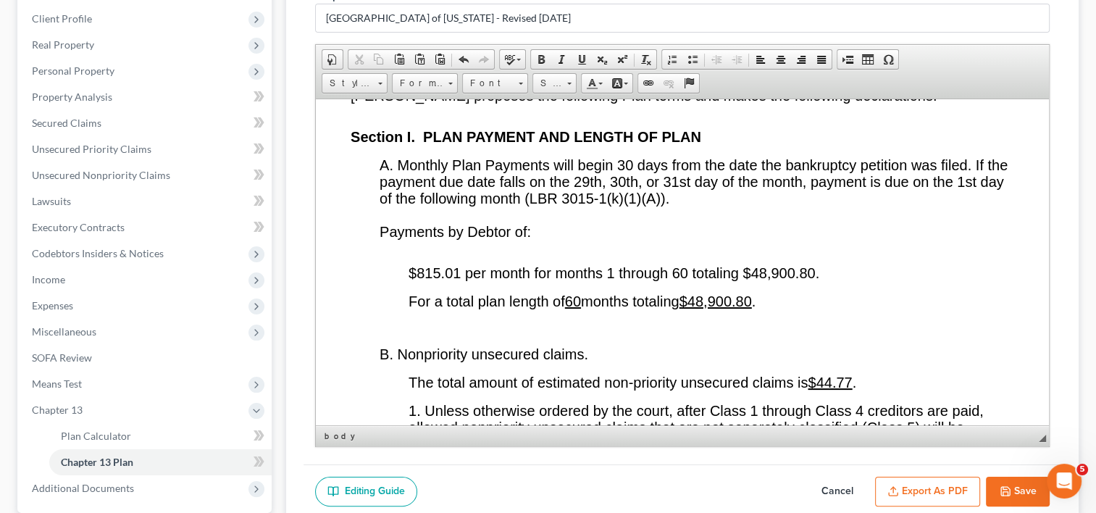
scroll to position [2665, 0]
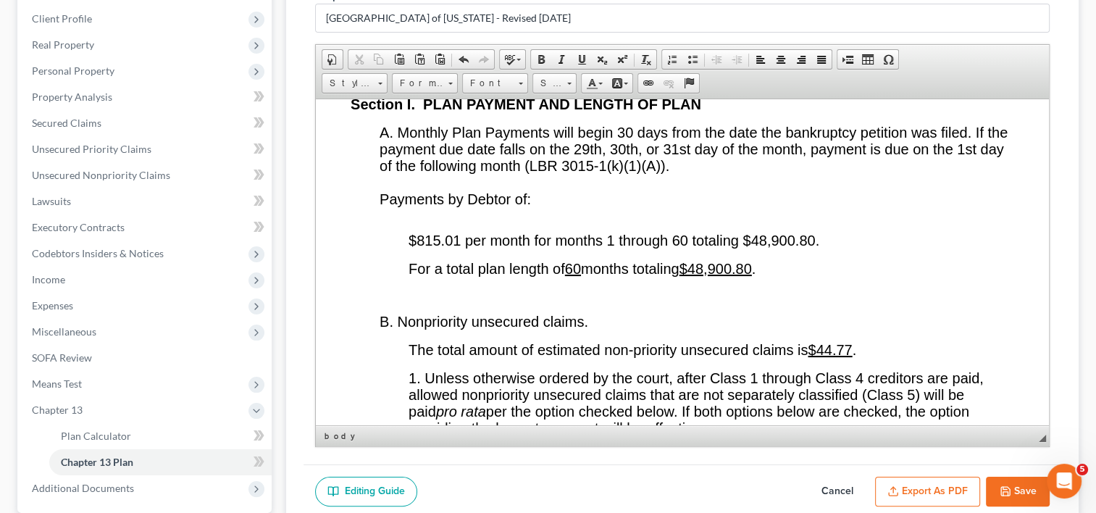
click at [457, 248] on span "$815.01 per month for months 1 through 60 totaling $48,900.80." at bounding box center [614, 240] width 411 height 16
click at [809, 248] on span "$815.00 per month for months 1 through 60 totaling $48,900.80." at bounding box center [612, 240] width 407 height 16
click at [752, 276] on u "$48,900.80" at bounding box center [716, 268] width 72 height 16
click at [852, 357] on u "$44.77" at bounding box center [830, 349] width 44 height 16
click at [748, 276] on span "For a total plan length of 60 months totaling $48,900. 0 ." at bounding box center [578, 268] width 339 height 16
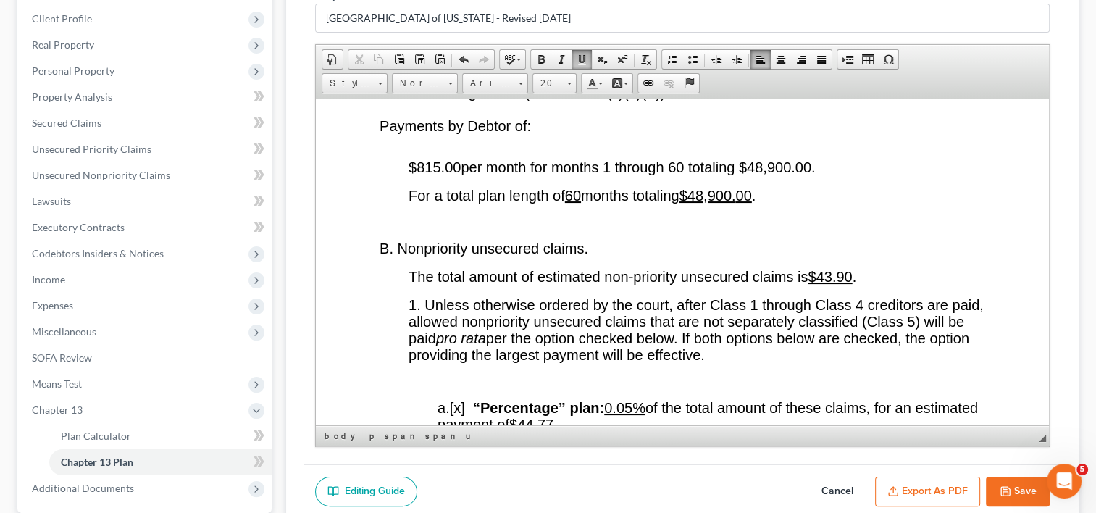
scroll to position [2746, 0]
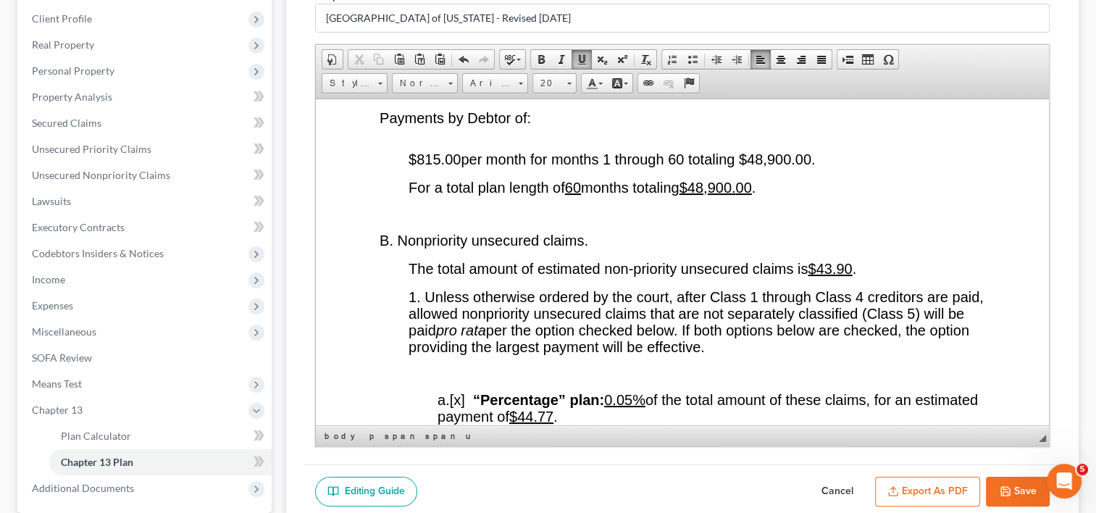
drag, startPoint x: 1043, startPoint y: 410, endPoint x: 827, endPoint y: 369, distance: 219.8
click at [827, 355] on p "1. Unless otherwise ordered by the court, after Class 1 through Class 4 credito…" at bounding box center [712, 321] width 606 height 67
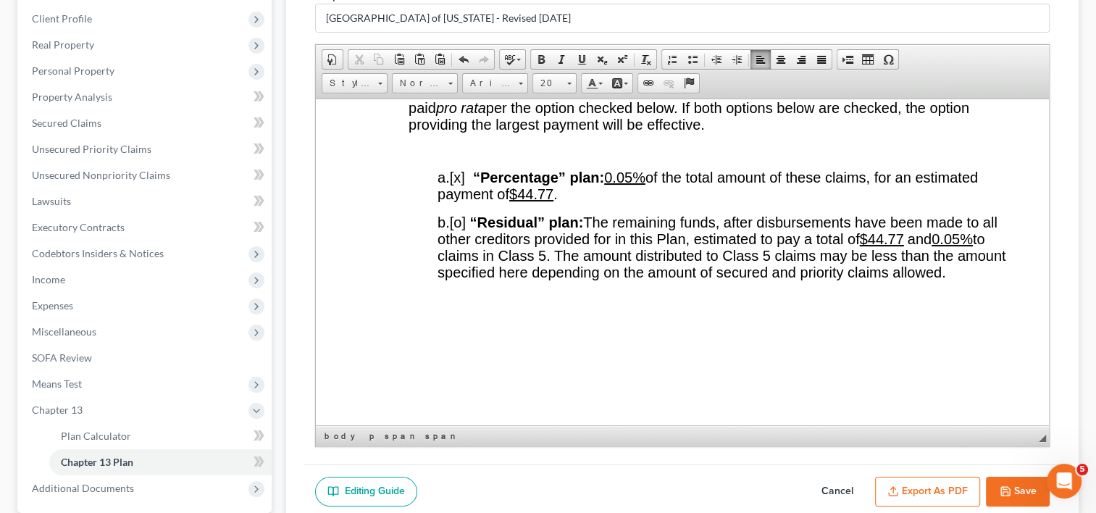
scroll to position [3049, 0]
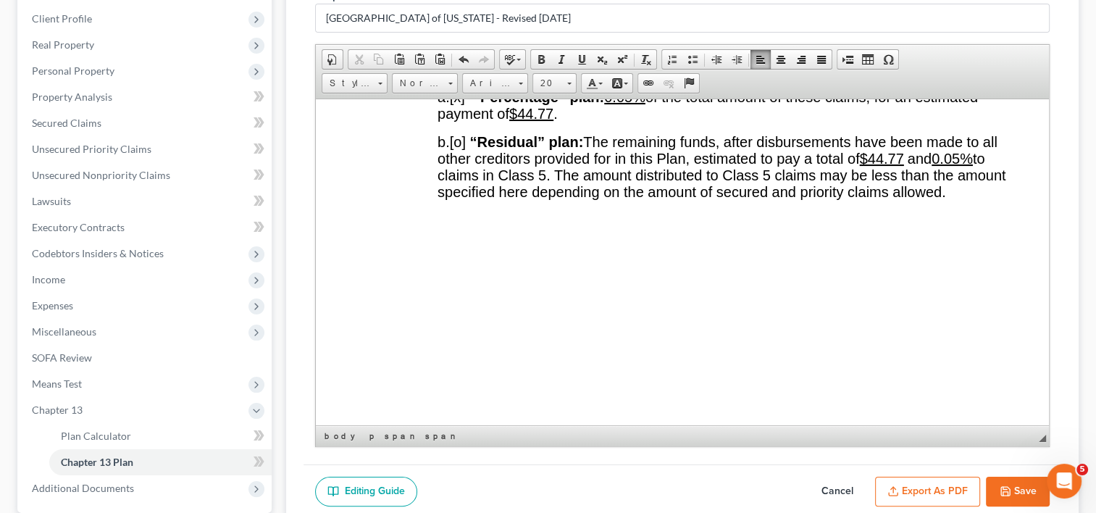
click at [554, 121] on u "$44.77" at bounding box center [531, 113] width 44 height 16
click at [860, 166] on span "$44.77" at bounding box center [882, 158] width 44 height 16
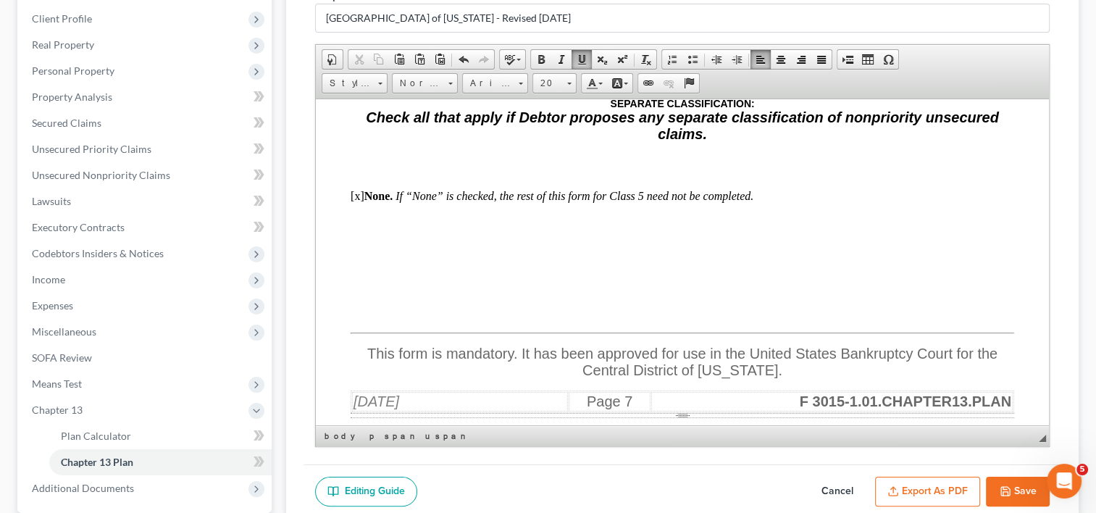
scroll to position [10836, 0]
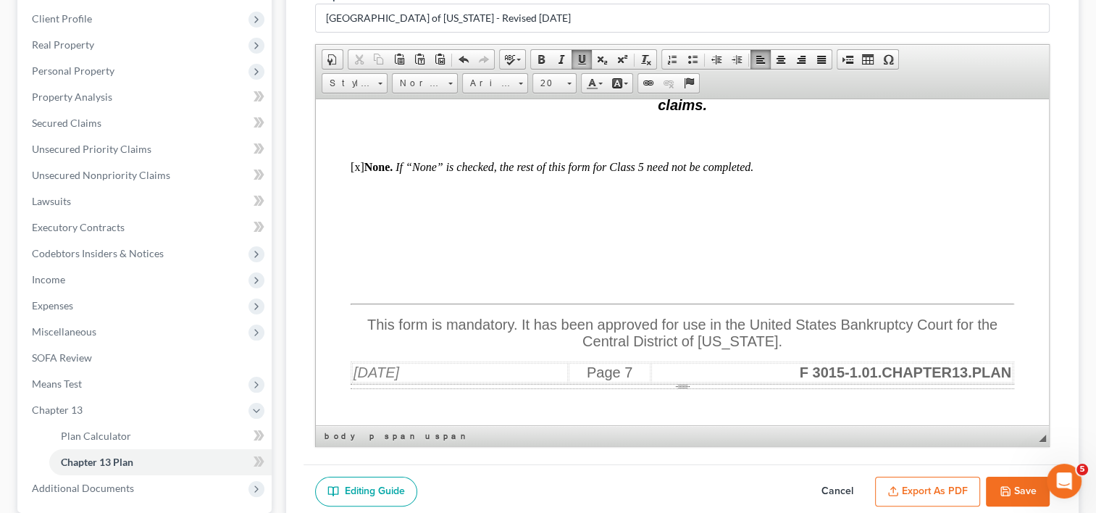
drag, startPoint x: 1043, startPoint y: 406, endPoint x: 1017, endPoint y: 406, distance: 26.1
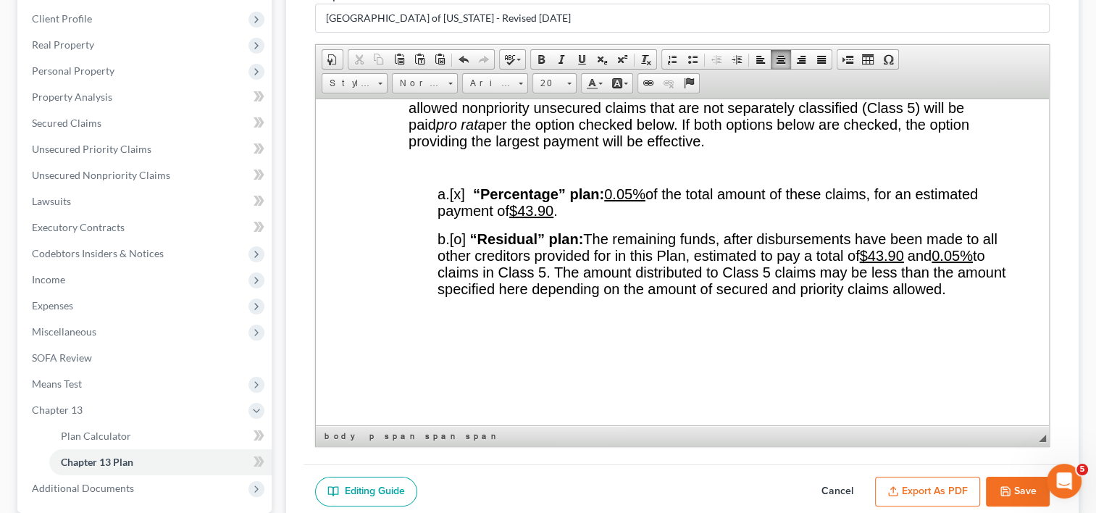
scroll to position [2988, 0]
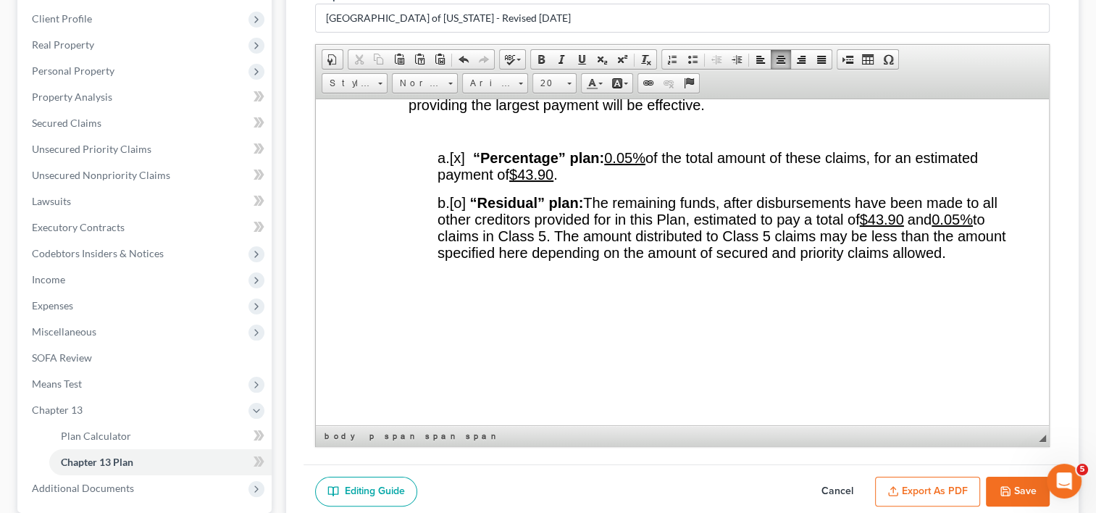
drag, startPoint x: 1046, startPoint y: 343, endPoint x: 1368, endPoint y: 264, distance: 331.1
click at [462, 165] on span "[x]" at bounding box center [457, 157] width 15 height 16
click at [464, 210] on span "[o]" at bounding box center [458, 202] width 16 height 16
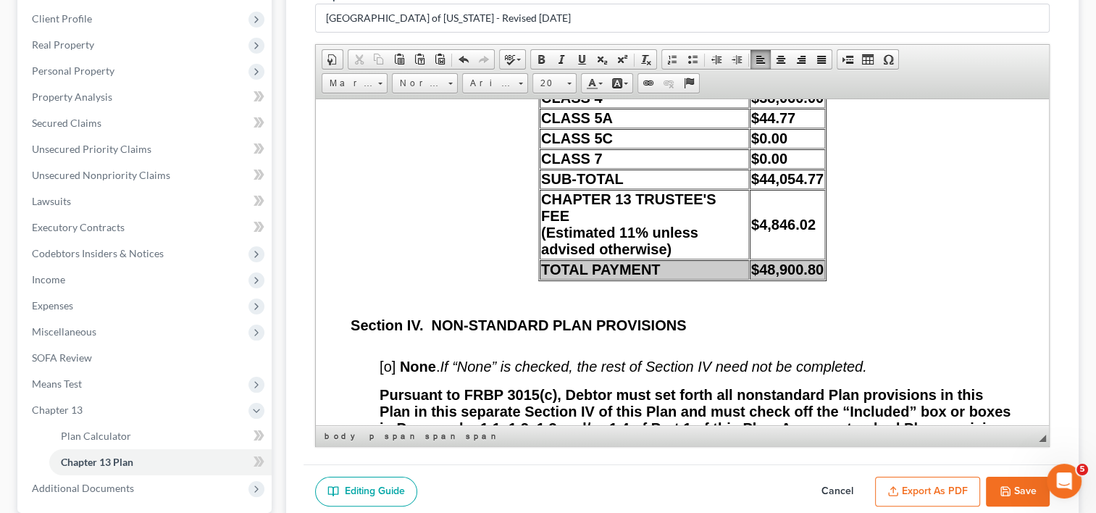
scroll to position [12994, 0]
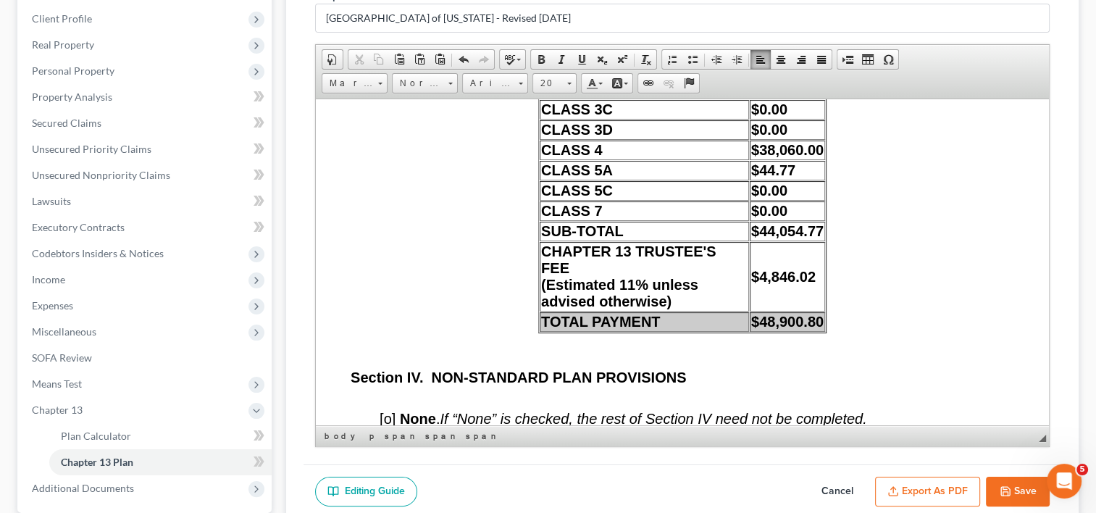
click at [814, 329] on strong "$48,900.80" at bounding box center [787, 321] width 72 height 16
click at [790, 178] on span "$44.77" at bounding box center [773, 170] width 44 height 16
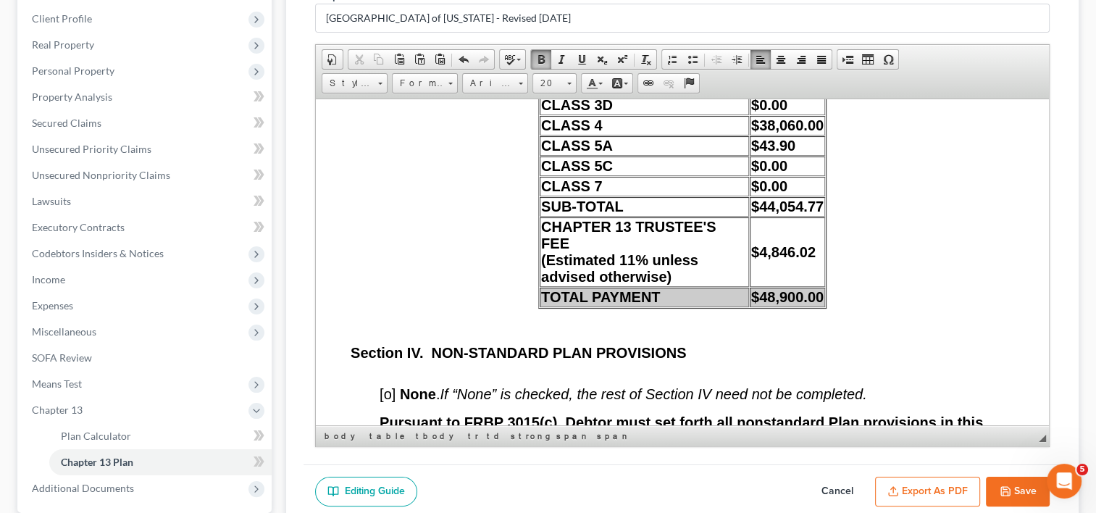
scroll to position [13047, 0]
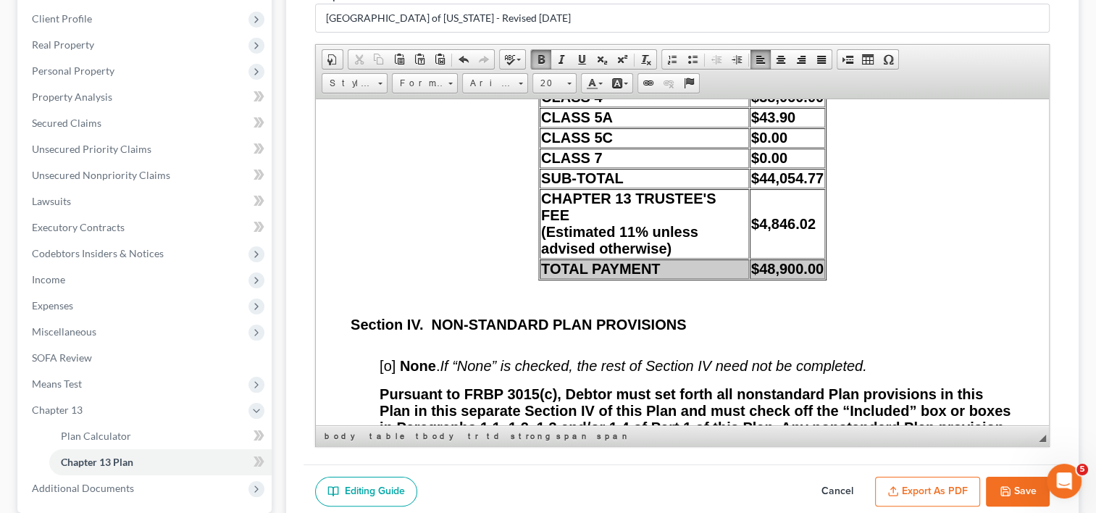
click at [793, 185] on span "$44,054.77" at bounding box center [787, 178] width 72 height 16
click at [811, 258] on td "$4,846.02" at bounding box center [787, 223] width 75 height 70
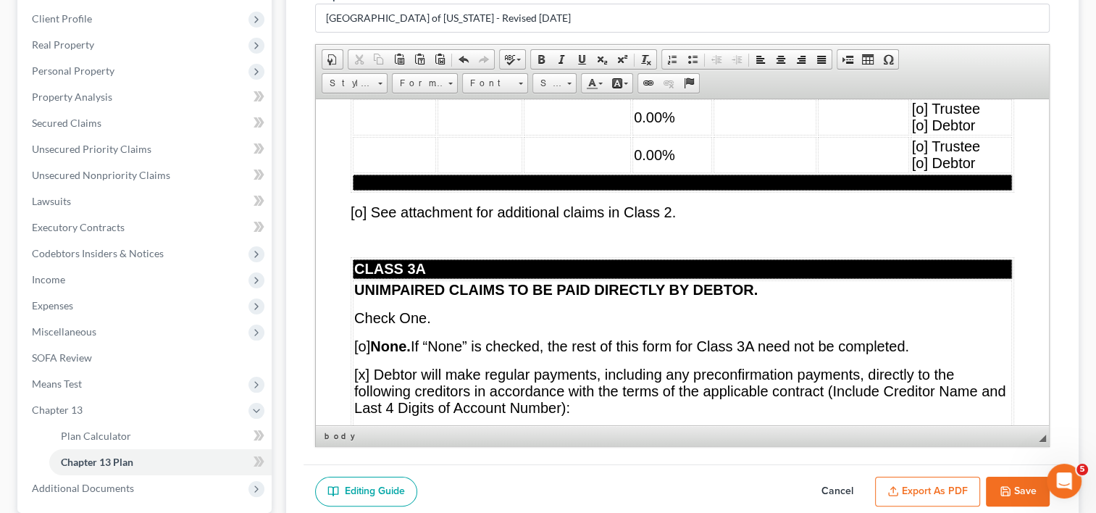
scroll to position [7083, 0]
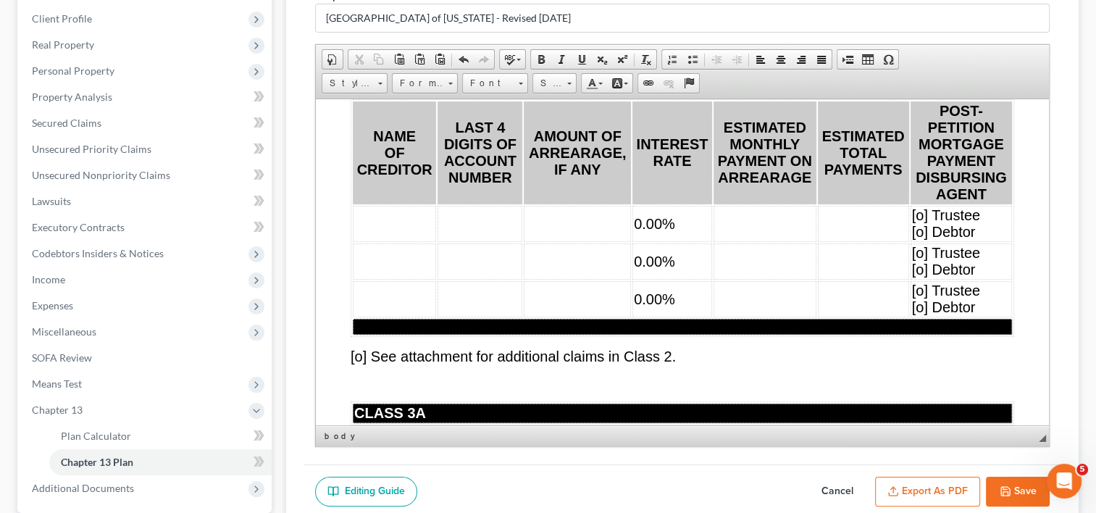
drag, startPoint x: 1042, startPoint y: 334, endPoint x: 1372, endPoint y: 335, distance: 329.7
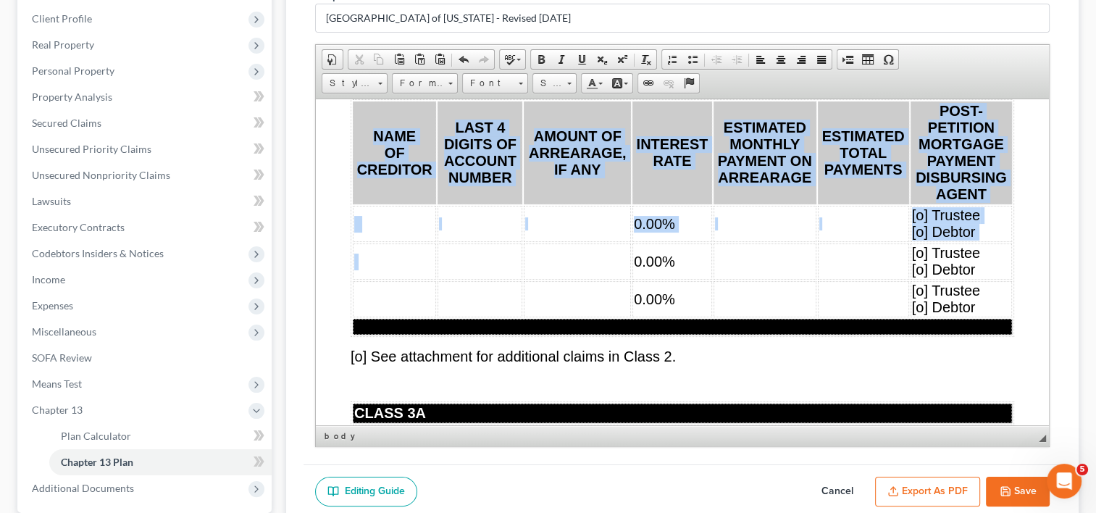
drag, startPoint x: 395, startPoint y: 320, endPoint x: 1011, endPoint y: 351, distance: 617.4
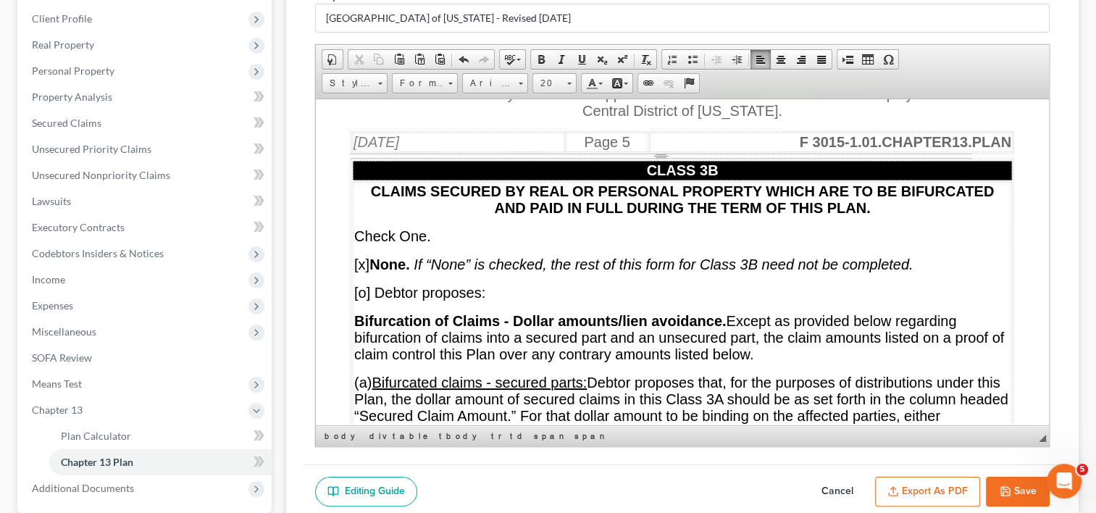
scroll to position [8194, 0]
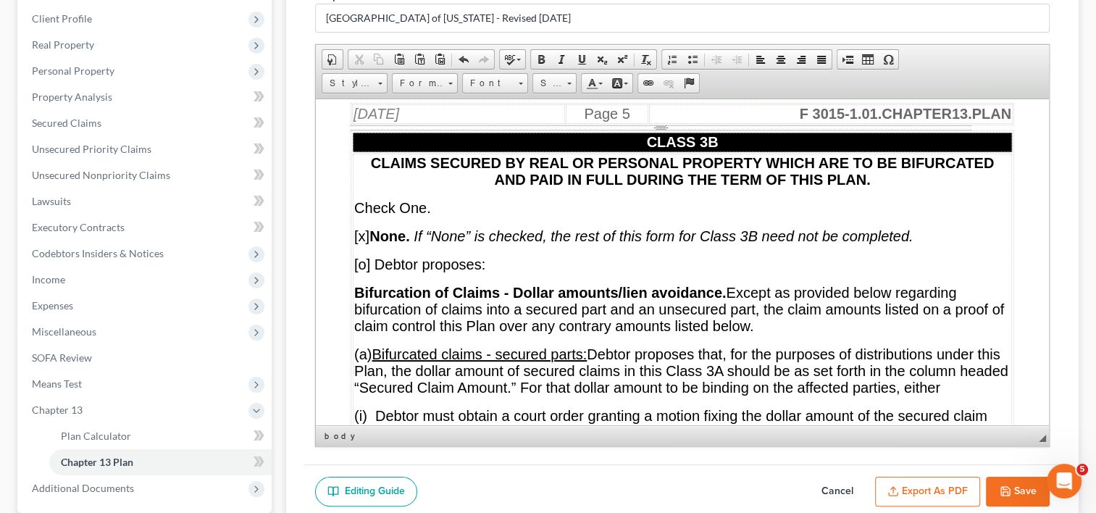
click at [1045, 416] on html "Attorney or Party Name, Address, Telephone & FAX Numbers, State Bar Numbers & E…" at bounding box center [682, 336] width 733 height 16863
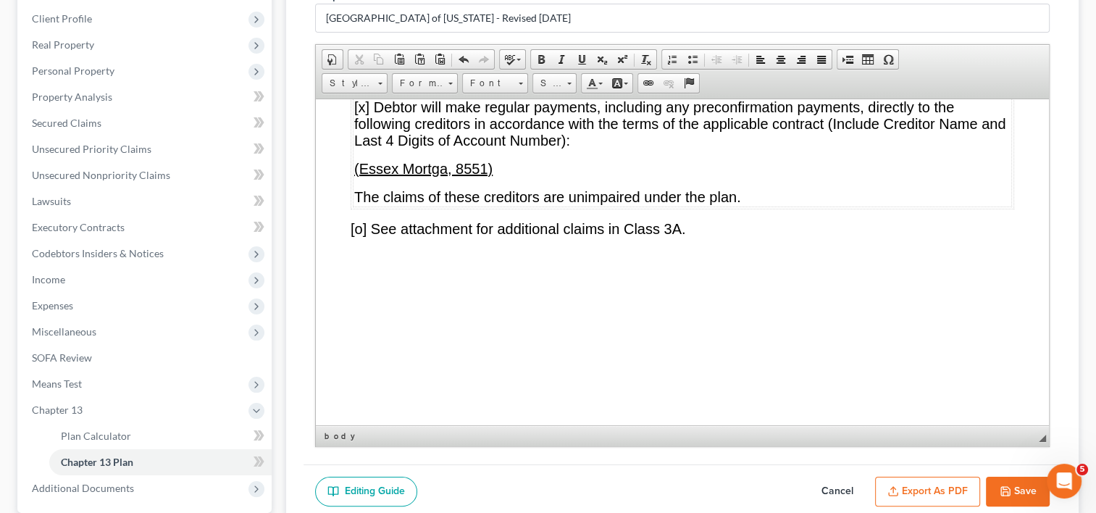
scroll to position [7387, 0]
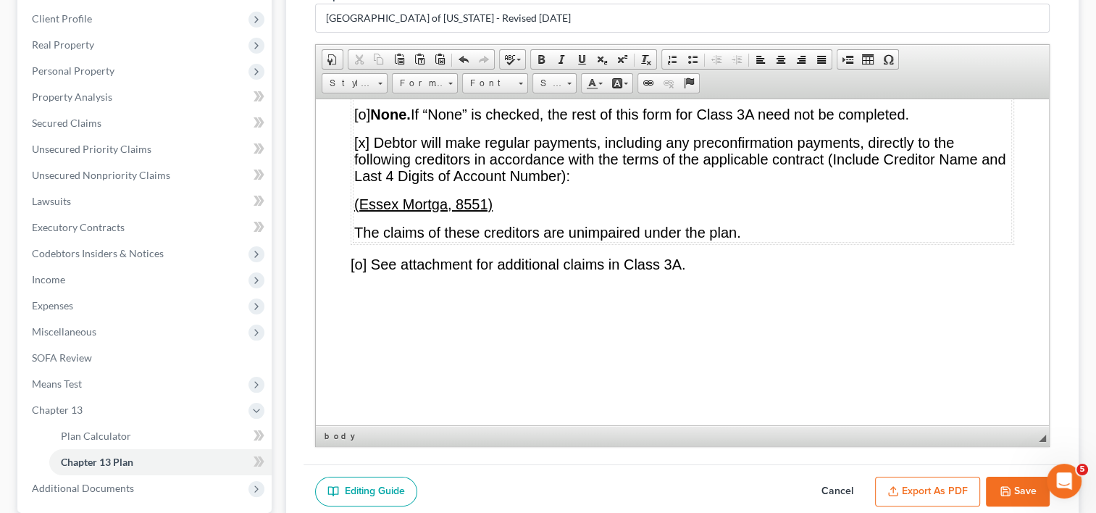
click at [364, 183] on span "[x] Debtor will make regular payments, including any preconfirmation payments, …" at bounding box center [679, 158] width 651 height 49
click at [497, 212] on p "(Essex Mortga, 8551)" at bounding box center [682, 204] width 656 height 17
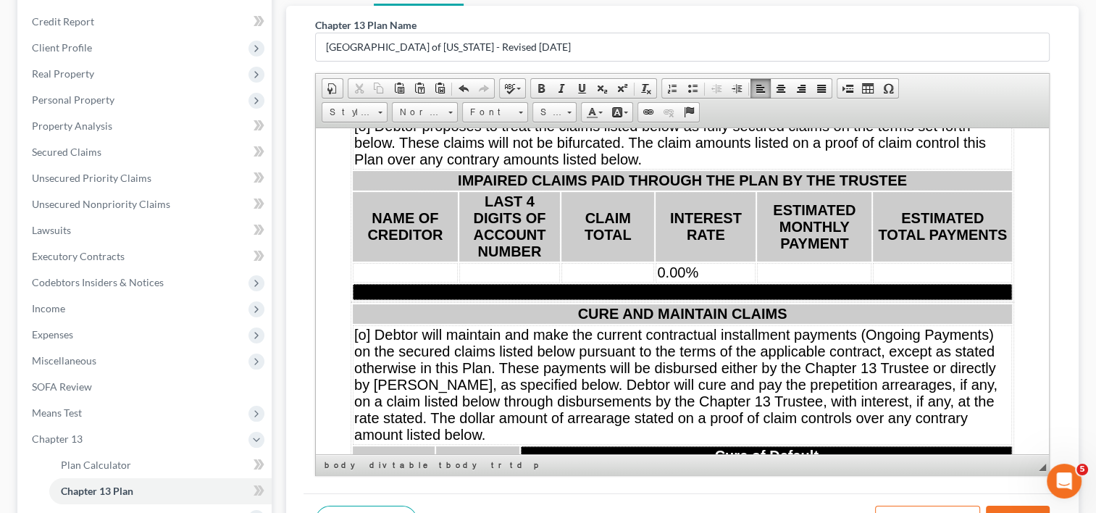
scroll to position [9013, 0]
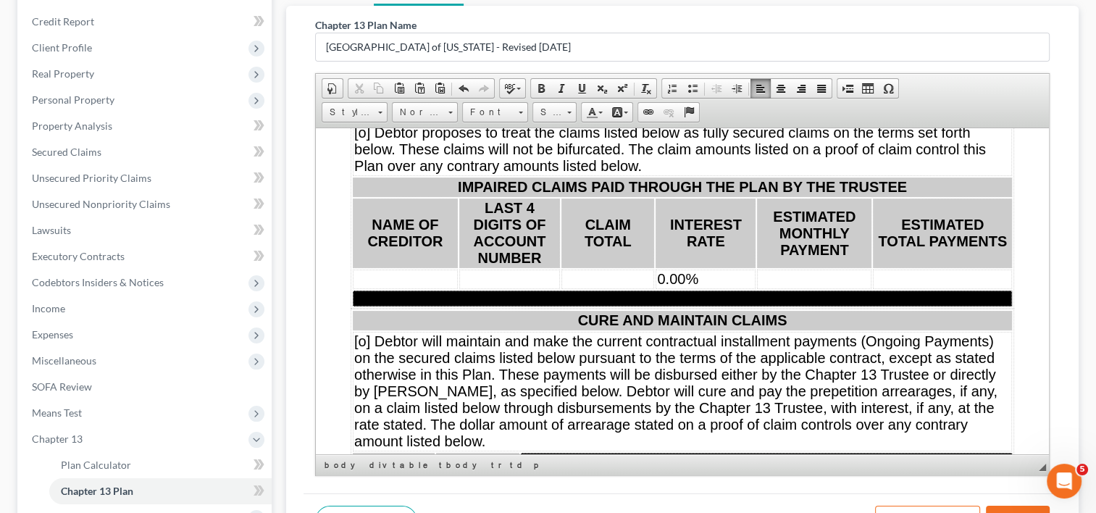
click at [362, 112] on span "[x] None. If “None” is checked, the rest of this form for Class 3C need not be …" at bounding box center [634, 104] width 560 height 16
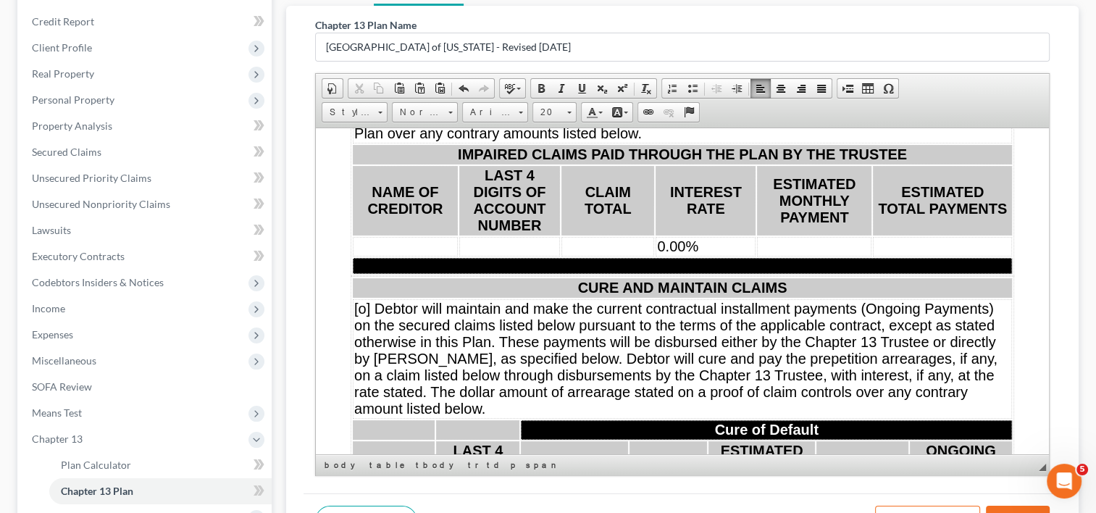
scroll to position [9074, 0]
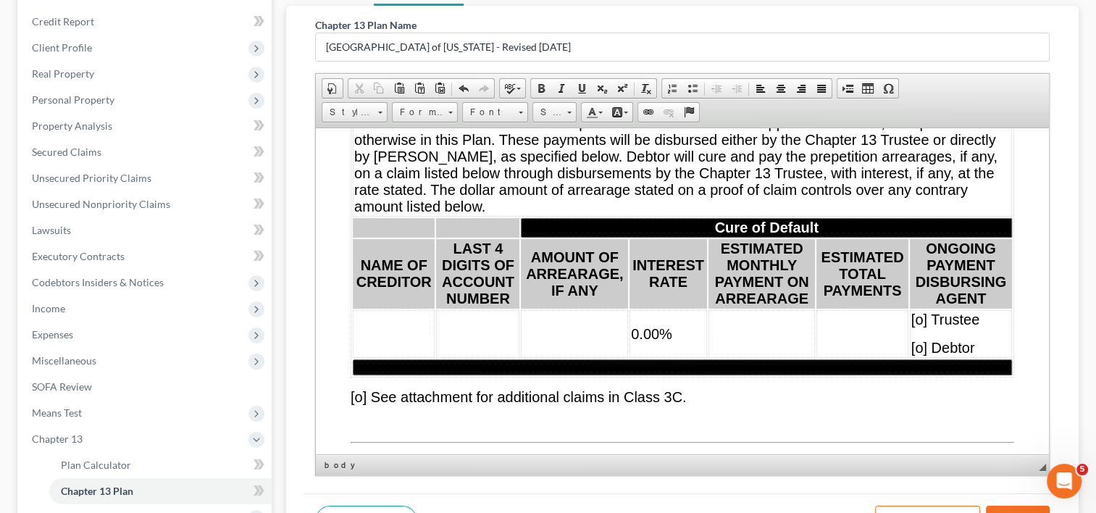
scroll to position [9248, 0]
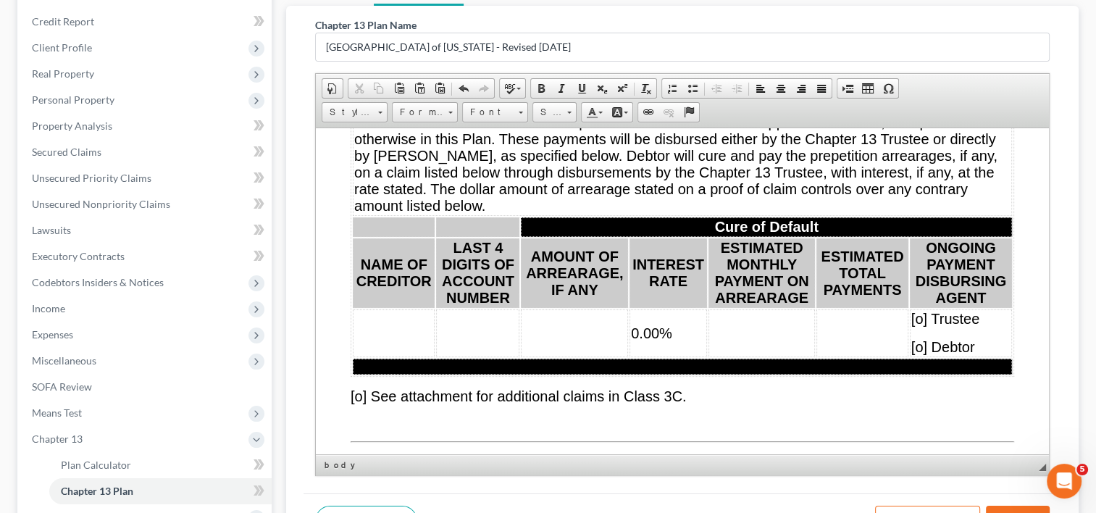
click at [365, 180] on span "[o] Debtor will maintain and make the current contractual installment payments …" at bounding box center [675, 155] width 643 height 116
click at [915, 354] on span "[o] Debtor" at bounding box center [943, 346] width 64 height 16
click at [385, 356] on td at bounding box center [394, 333] width 82 height 48
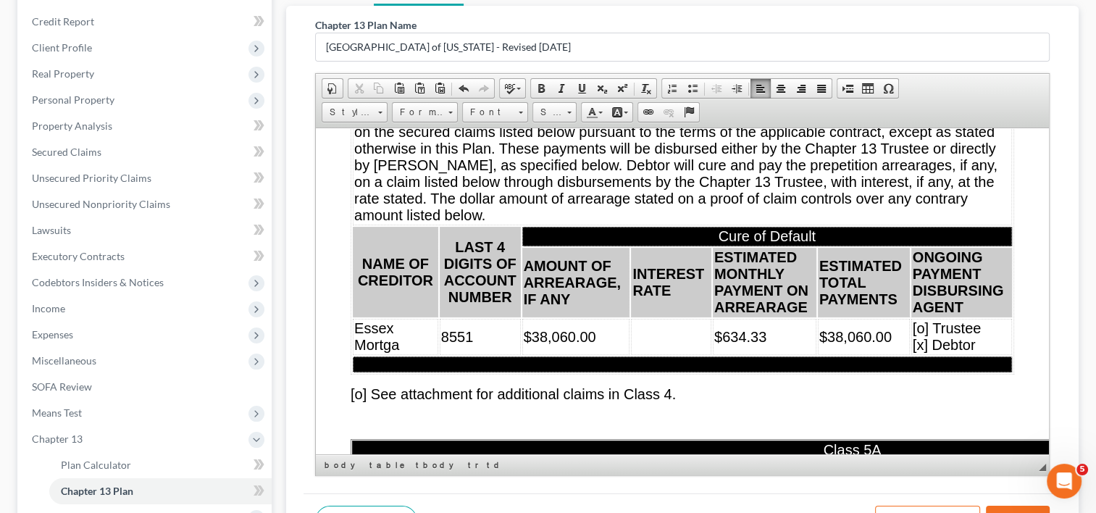
scroll to position [10318, 0]
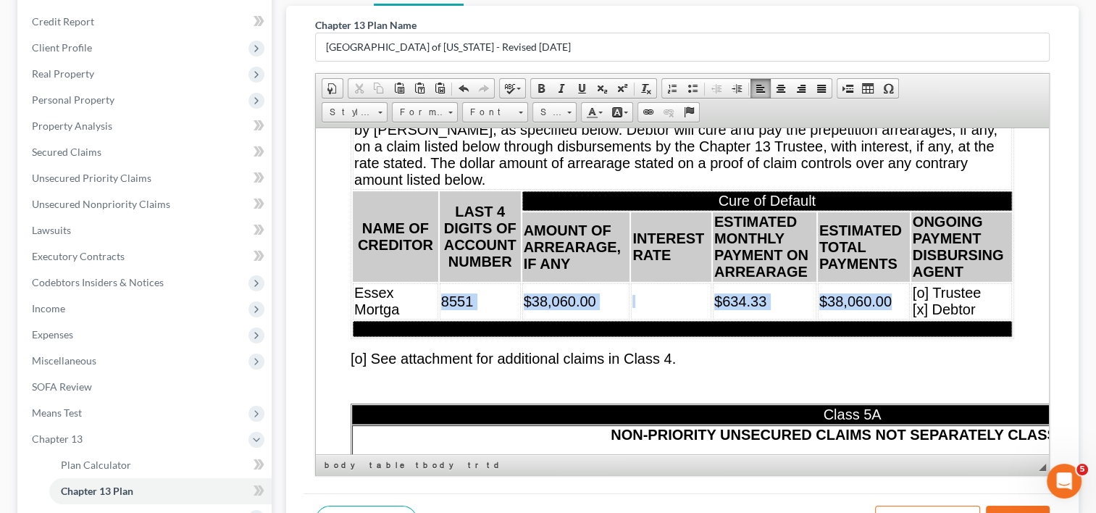
drag, startPoint x: 438, startPoint y: 370, endPoint x: 884, endPoint y: 377, distance: 445.7
click at [884, 319] on tr "Essex Mortga 8551 $38,060.00 $634.33 $38,060.00 [o] Trustee [x] Debtor" at bounding box center [682, 301] width 659 height 36
copy tr "8551 $38,060.00 $634.33 $38,060.00"
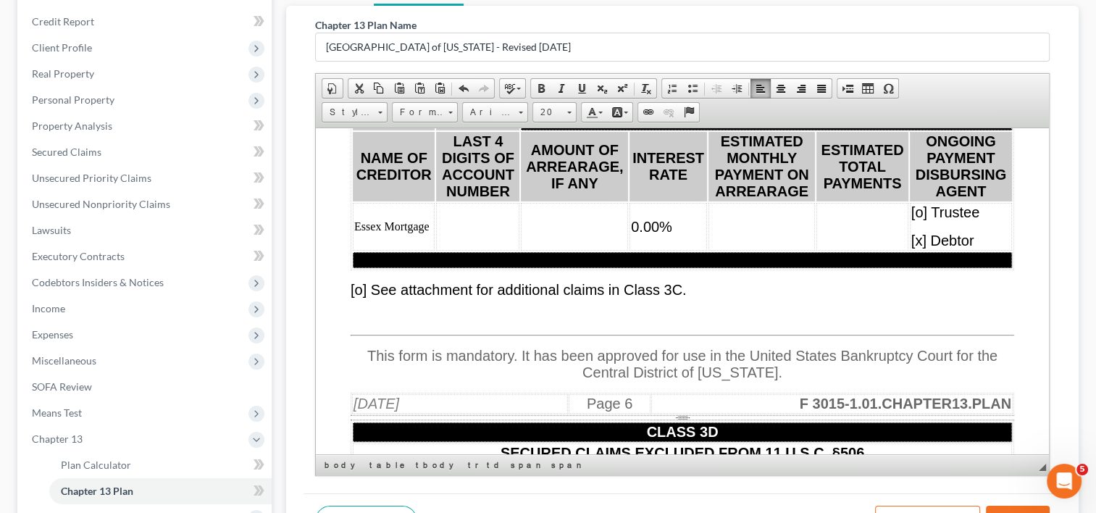
scroll to position [9390, 0]
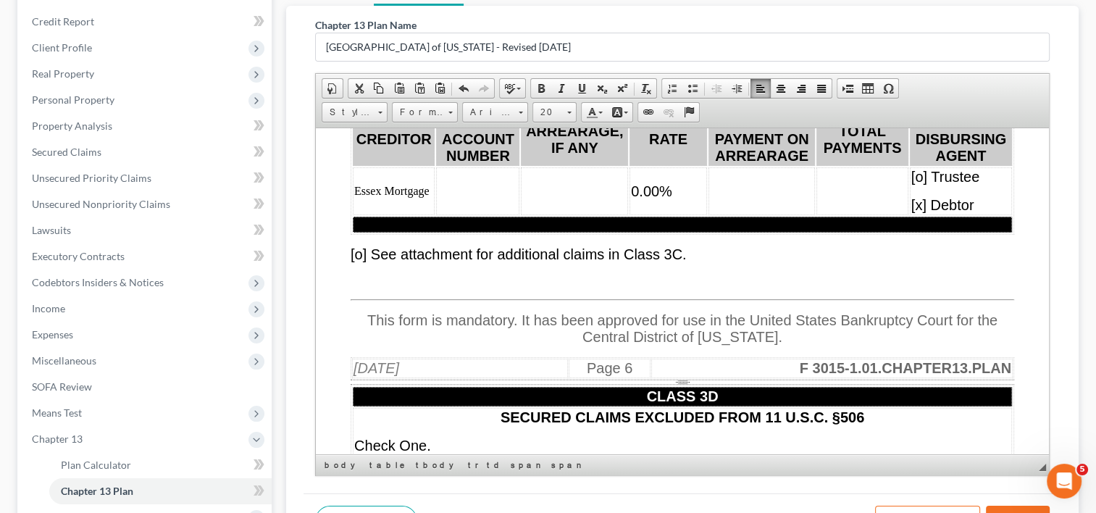
click at [423, 214] on td "Essex Mortgage" at bounding box center [394, 191] width 82 height 48
click at [685, 214] on td "0.00%" at bounding box center [669, 191] width 78 height 48
click at [911, 212] on span "[x ] Debtor" at bounding box center [942, 204] width 63 height 16
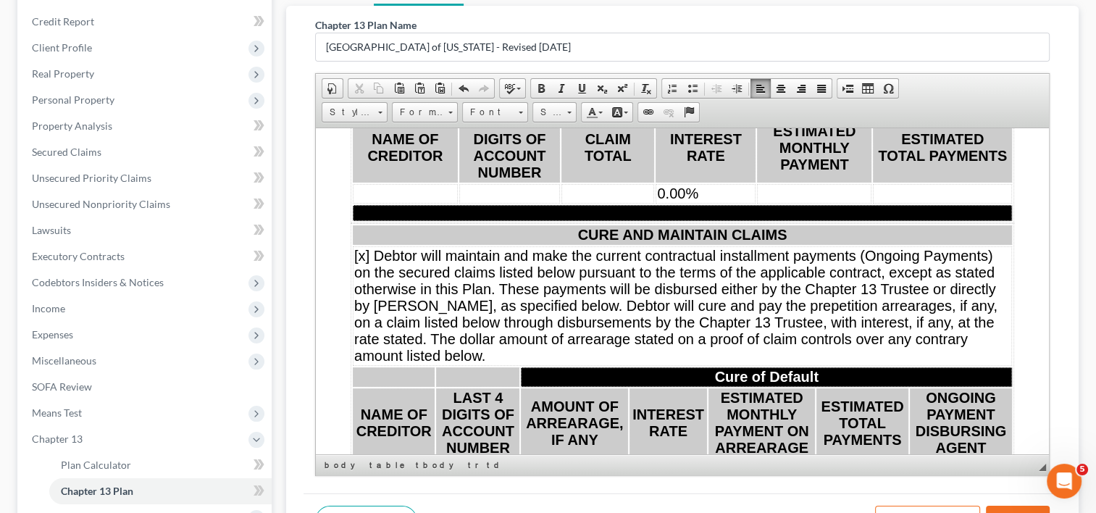
scroll to position [9074, 0]
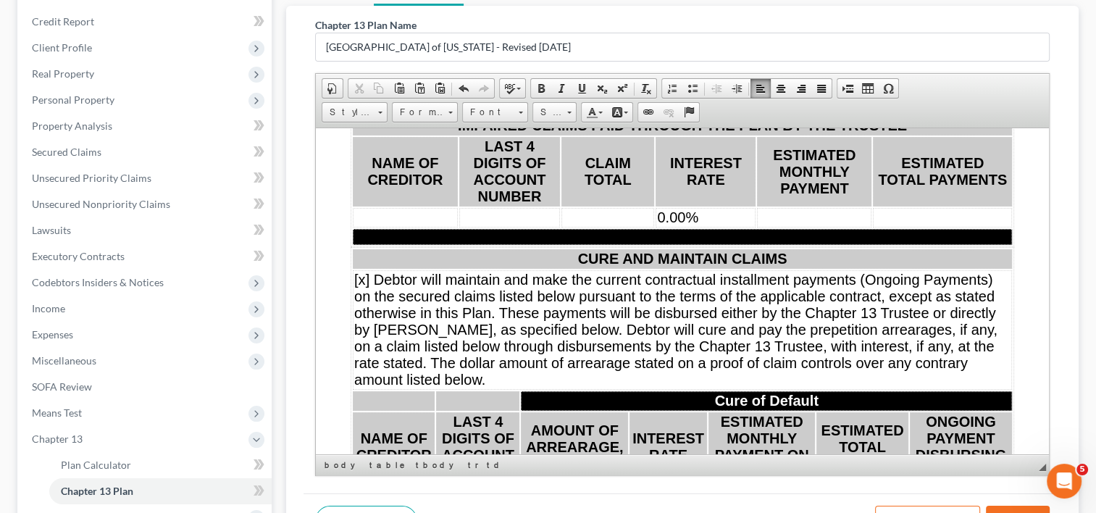
click at [366, 354] on span "[x ] Debtor will maintain and make the current contractual installment payments…" at bounding box center [675, 329] width 643 height 116
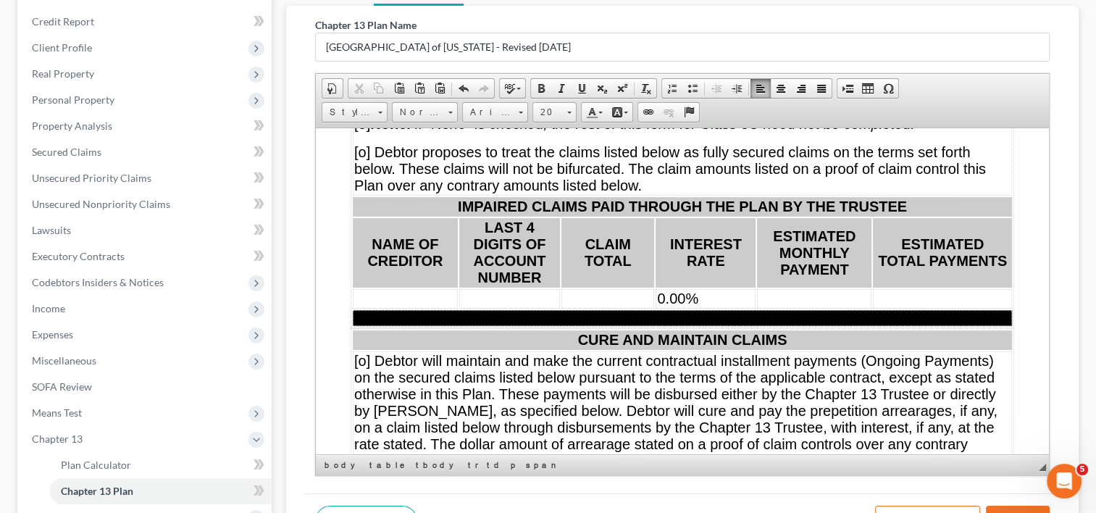
scroll to position [8969, 0]
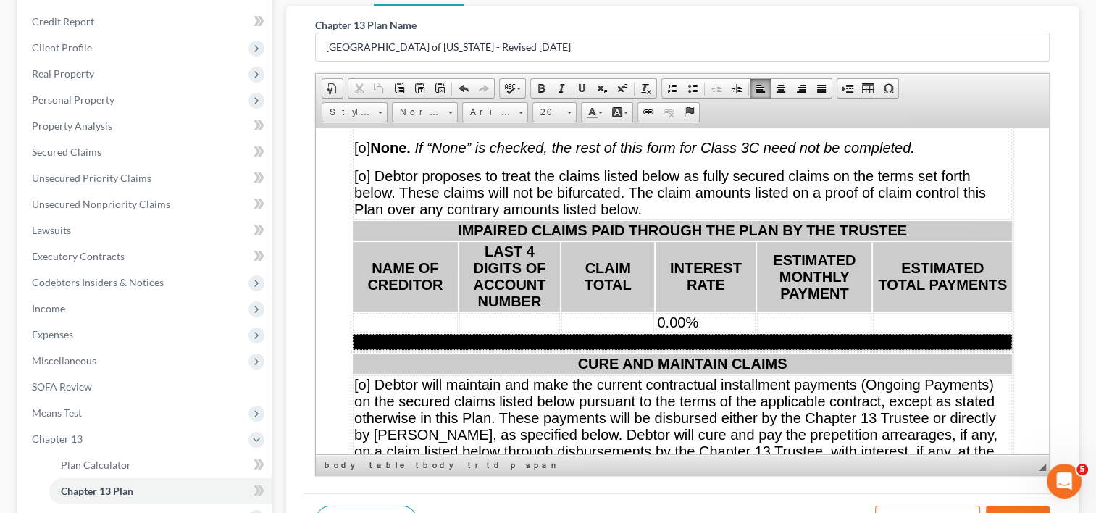
click at [359, 155] on span "[o ] None. If “None” is checked, the rest of this form for Class 3C need not be…" at bounding box center [634, 147] width 561 height 16
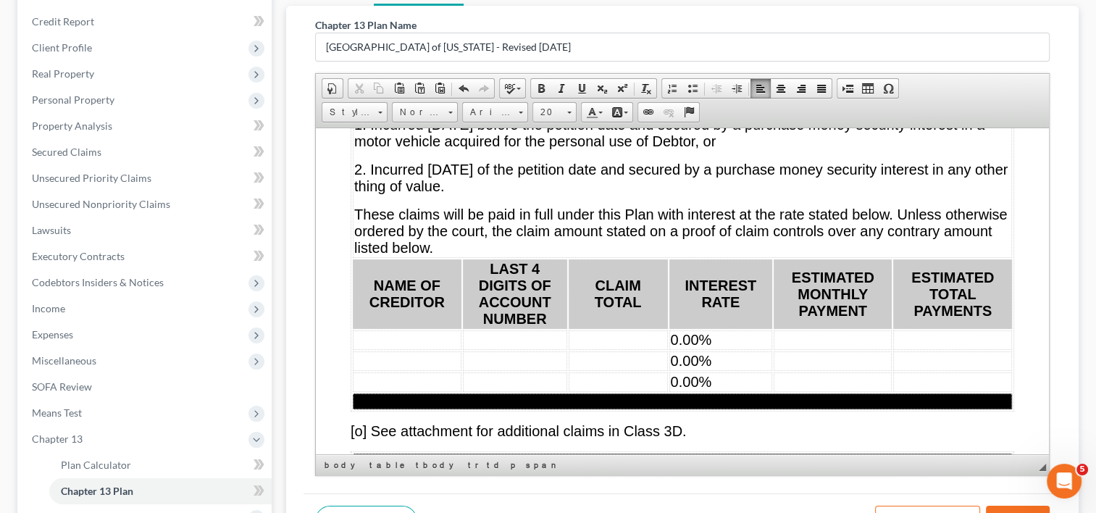
scroll to position [9771, 0]
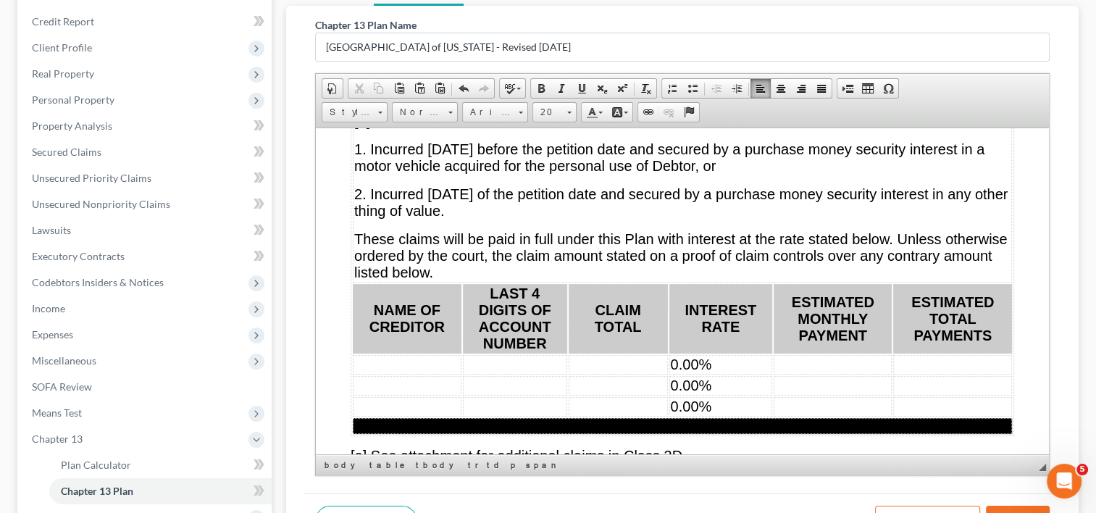
drag, startPoint x: 1044, startPoint y: 435, endPoint x: 922, endPoint y: 443, distance: 122.7
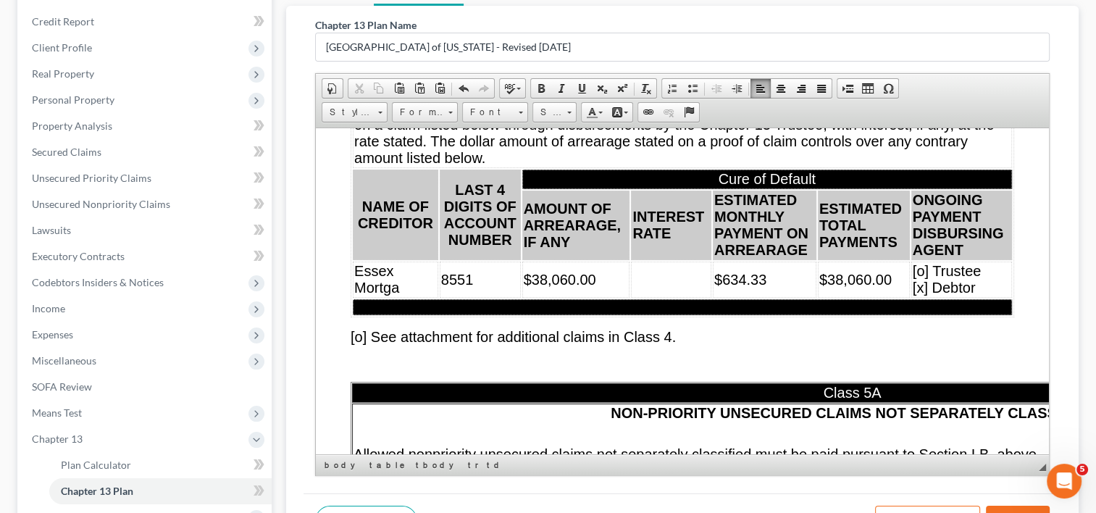
scroll to position [10341, 0]
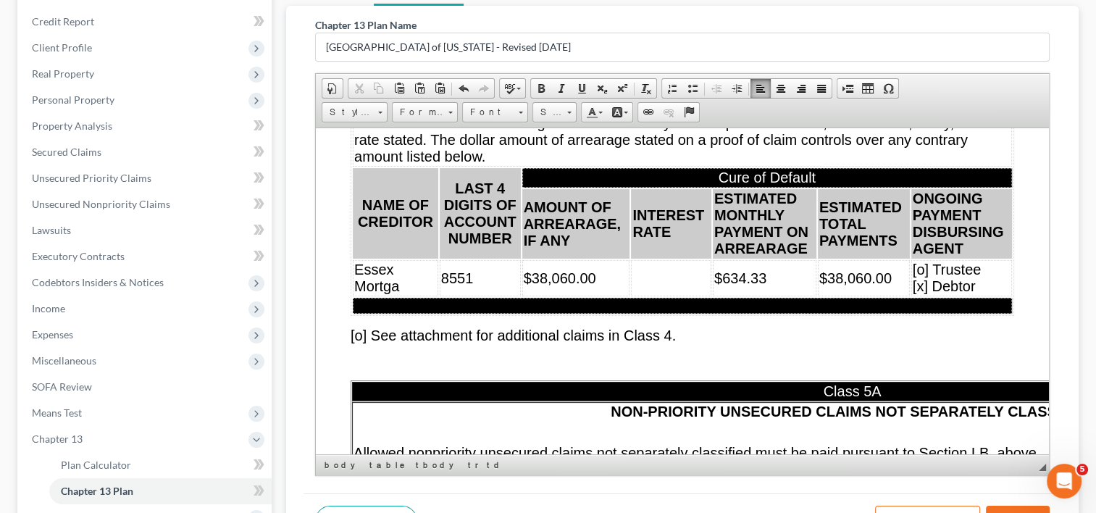
click at [648, 296] on td at bounding box center [671, 277] width 80 height 36
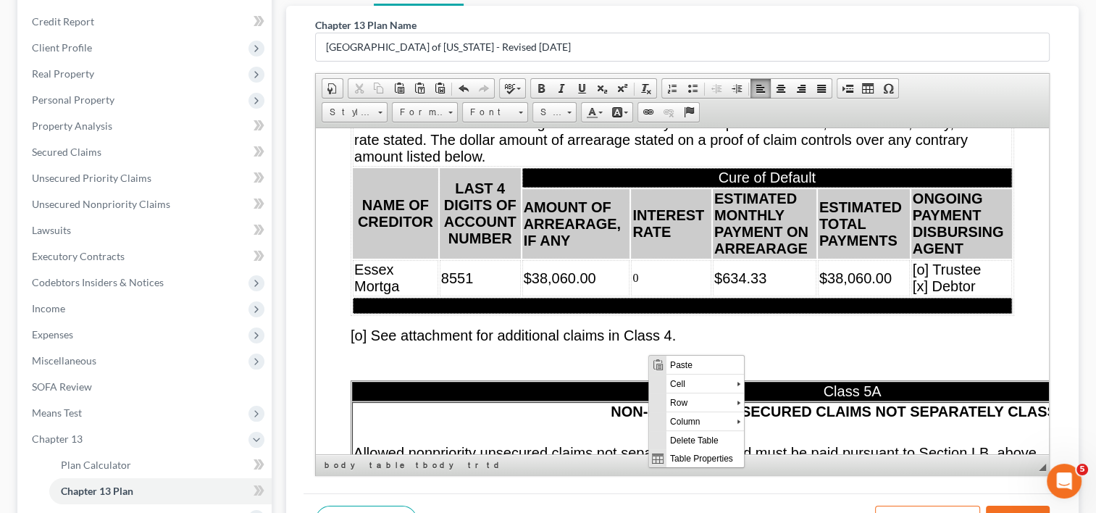
click at [646, 296] on td "0" at bounding box center [671, 277] width 80 height 36
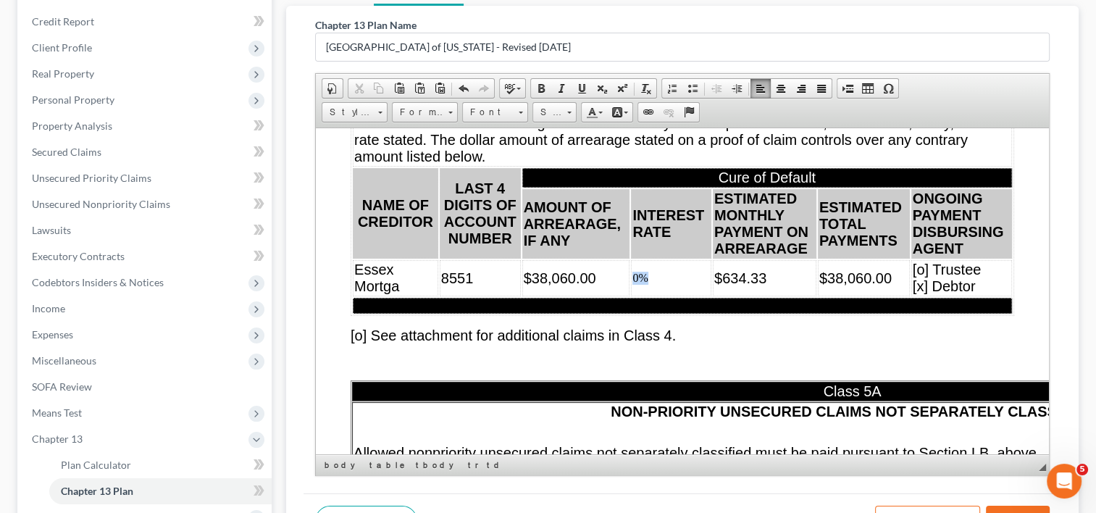
drag, startPoint x: 646, startPoint y: 346, endPoint x: 626, endPoint y: 347, distance: 20.3
click at [631, 296] on td "0%" at bounding box center [671, 277] width 80 height 36
click at [561, 112] on span "Size" at bounding box center [547, 112] width 29 height 19
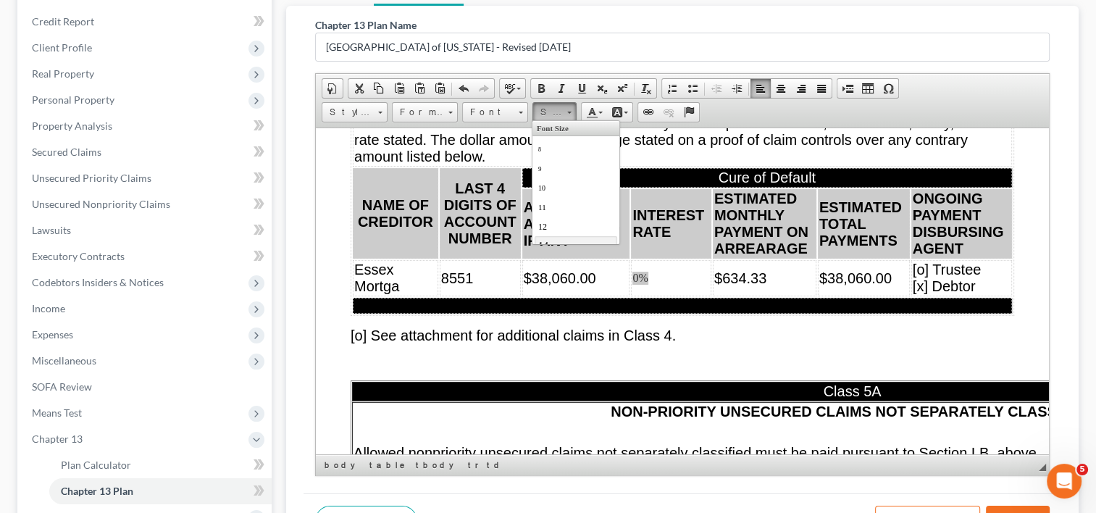
click at [571, 241] on link "14" at bounding box center [575, 244] width 83 height 19
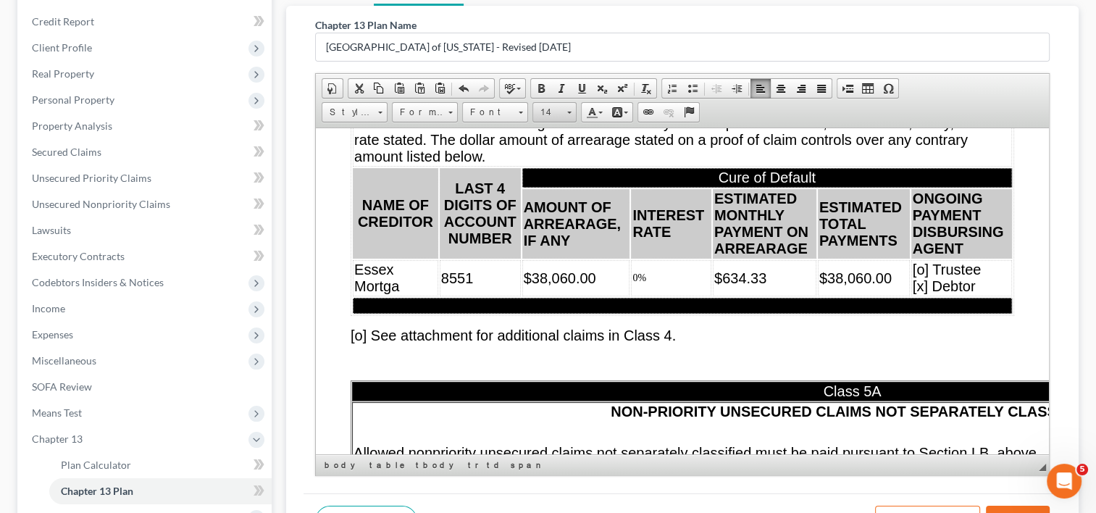
click at [562, 110] on link "14" at bounding box center [555, 112] width 44 height 20
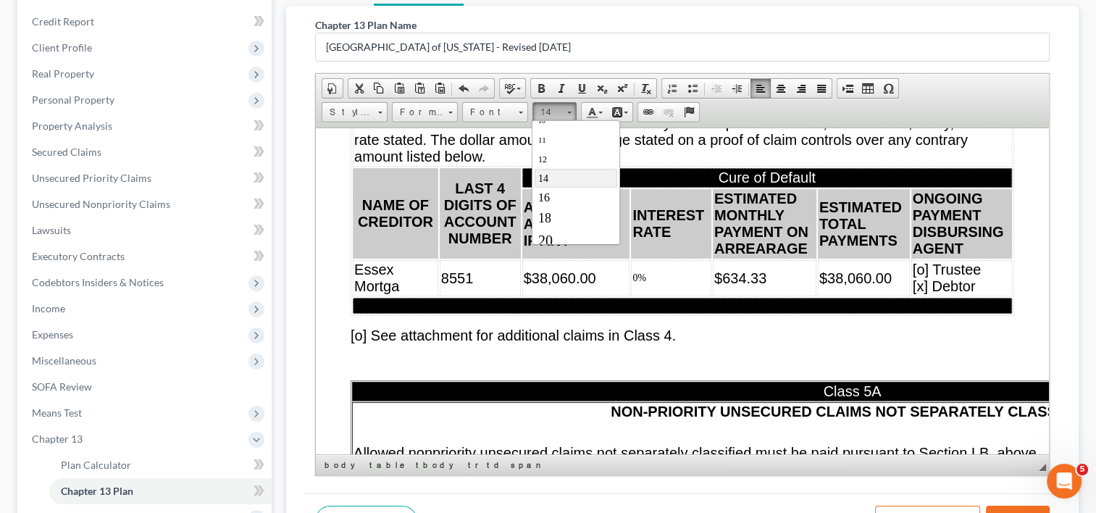
scroll to position [68, 0]
click at [567, 215] on link "18" at bounding box center [575, 216] width 83 height 21
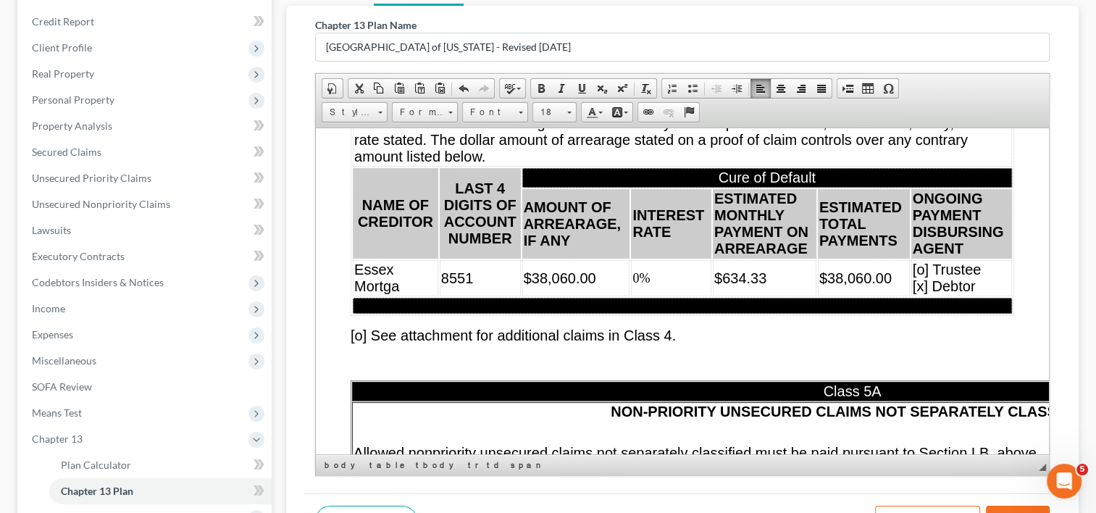
scroll to position [0, 0]
click at [729, 343] on p "[o] See attachment for additional claims in Class 4." at bounding box center [683, 335] width 664 height 17
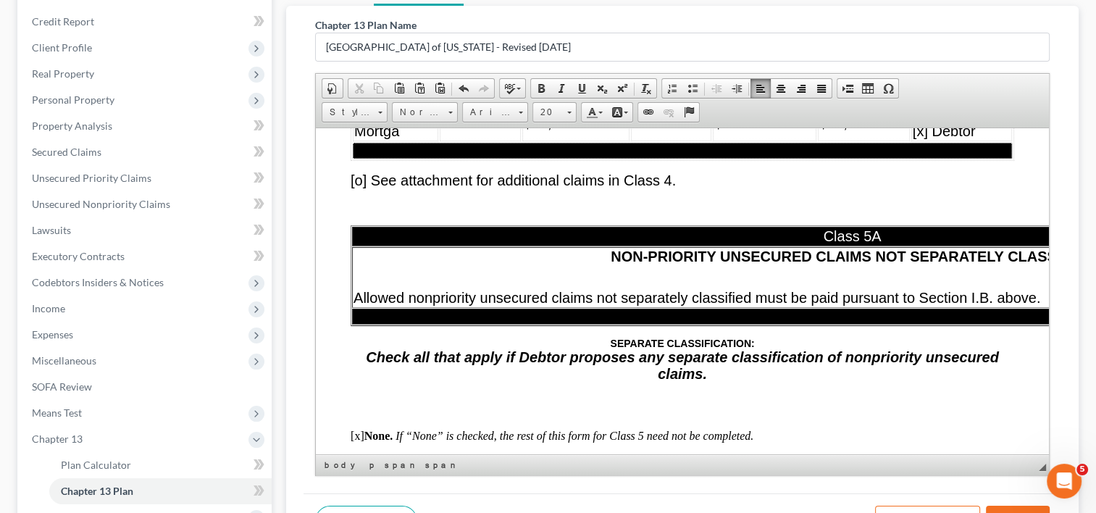
scroll to position [10509, 0]
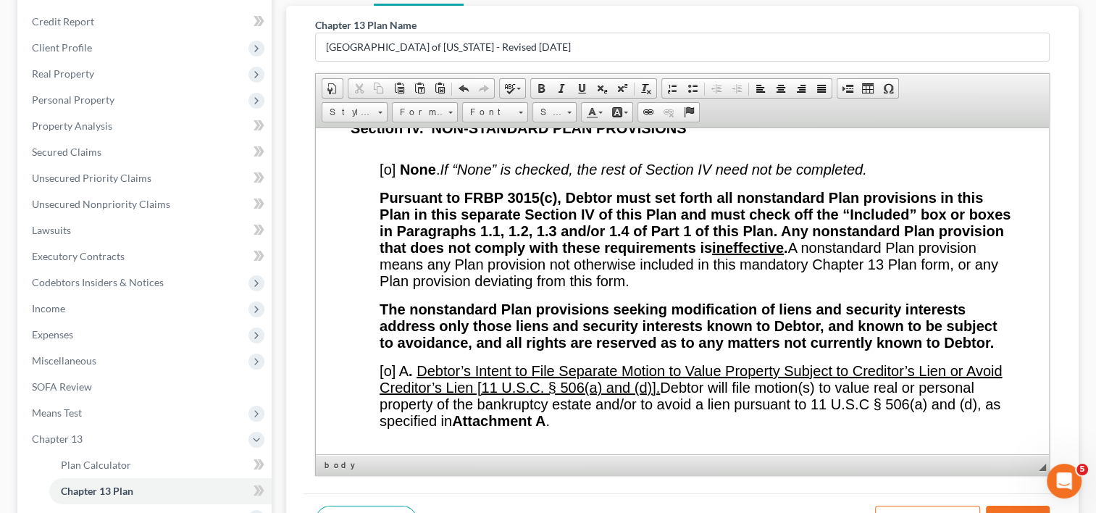
scroll to position [13201, 0]
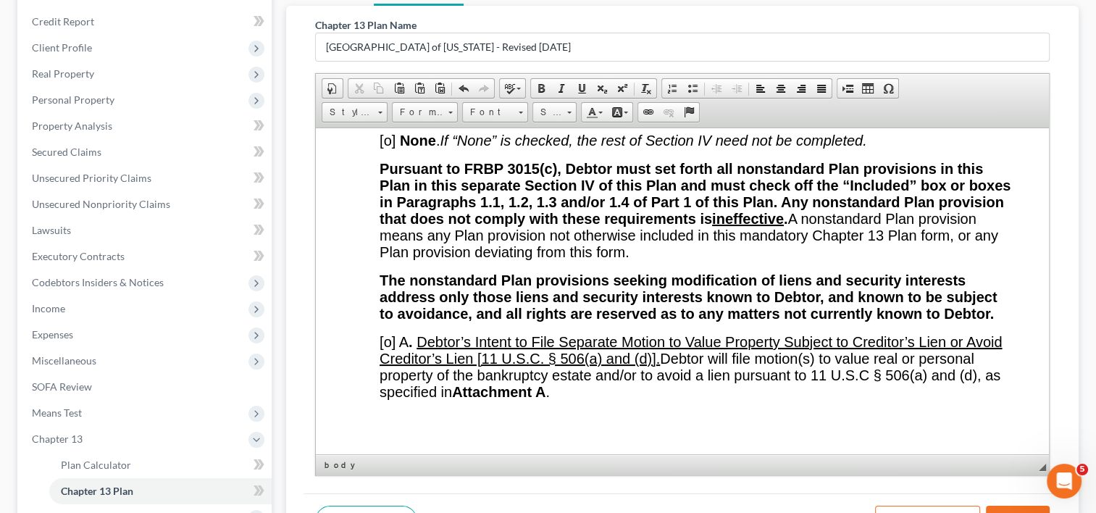
click at [575, 226] on span "Pursuant to FRBP 3015(c), Debtor must set forth all nonstandard Plan provisions…" at bounding box center [695, 193] width 631 height 66
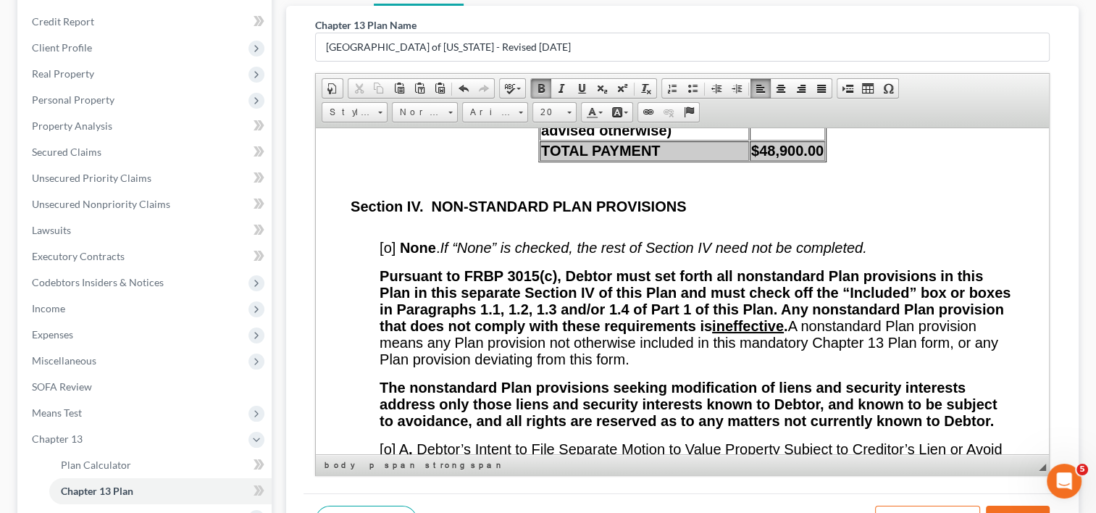
scroll to position [13129, 0]
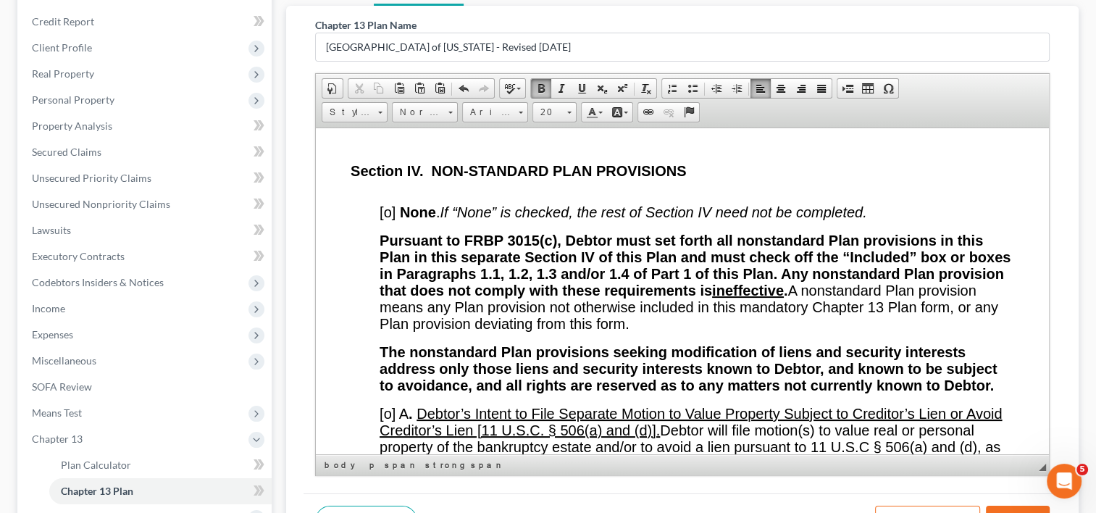
click at [391, 220] on span "[o]" at bounding box center [388, 212] width 16 height 16
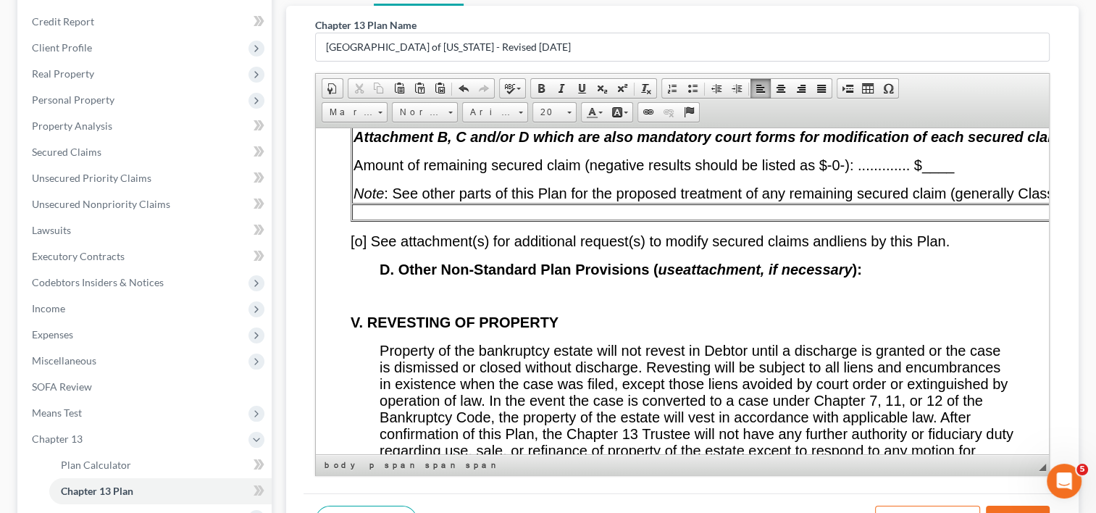
scroll to position [14700, 0]
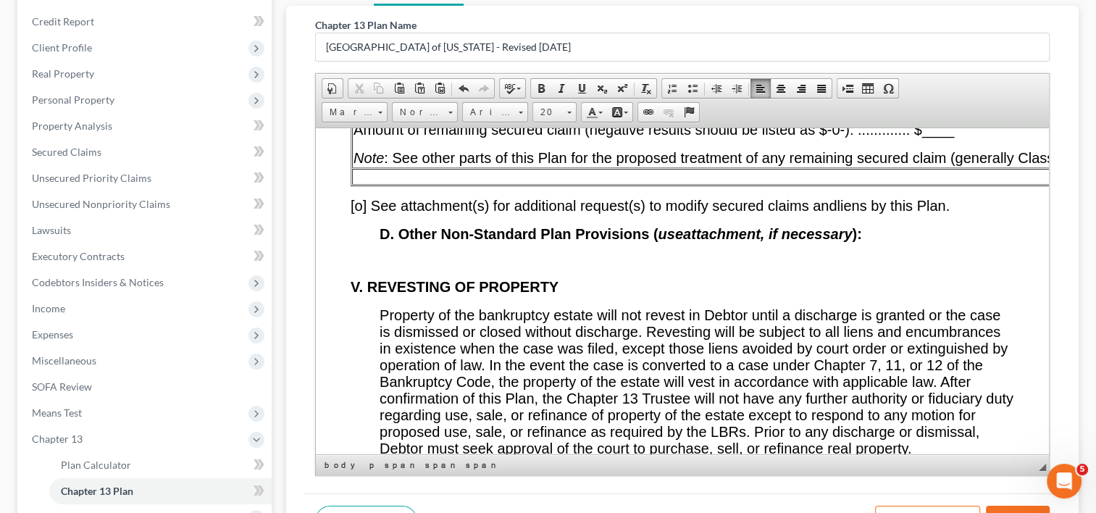
drag, startPoint x: 1045, startPoint y: 367, endPoint x: 1374, endPoint y: 519, distance: 362.8
click at [885, 242] on p "D. Other Non-Standard Plan Provisions ( use attachment , if necessary ):" at bounding box center [697, 233] width 635 height 17
